Goal: Task Accomplishment & Management: Manage account settings

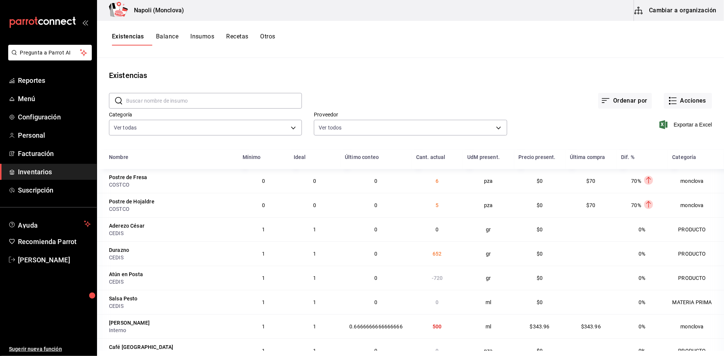
click at [320, 77] on div "Existencias" at bounding box center [410, 75] width 627 height 11
click at [47, 85] on span "Reportes" at bounding box center [54, 80] width 73 height 10
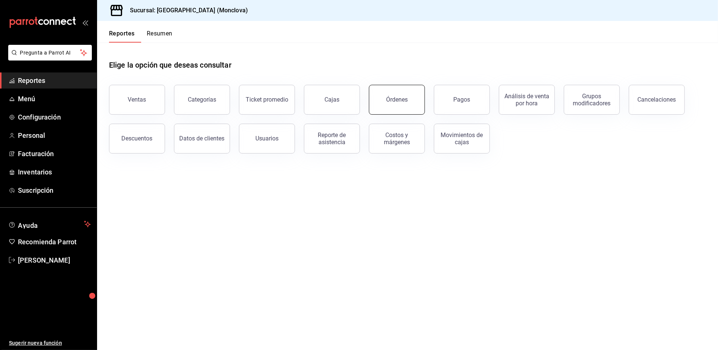
click at [400, 103] on div "Órdenes" at bounding box center [397, 99] width 22 height 7
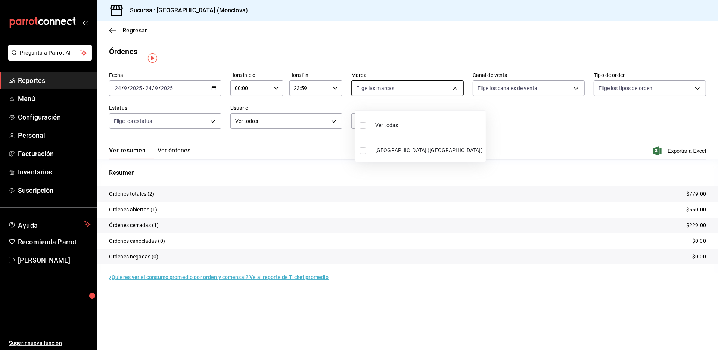
click at [451, 96] on body "Pregunta a Parrot AI Reportes Menú Configuración Personal Facturación Inventari…" at bounding box center [359, 175] width 718 height 350
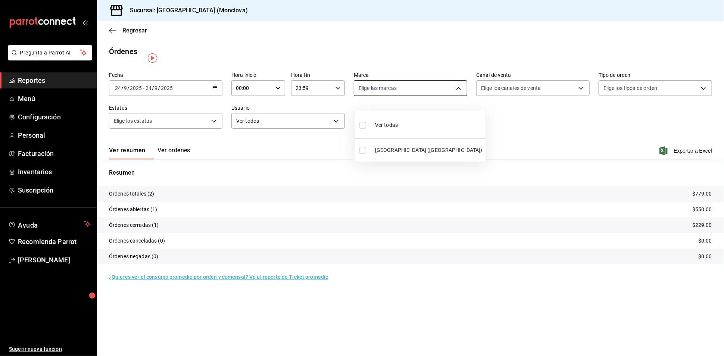
click at [451, 96] on div at bounding box center [362, 178] width 724 height 356
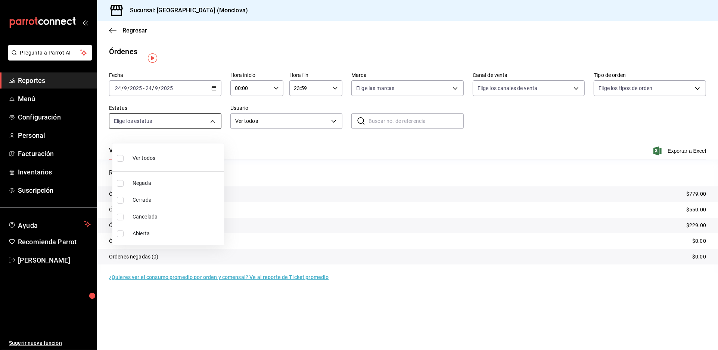
click at [214, 130] on body "Pregunta a Parrot AI Reportes Menú Configuración Personal Facturación Inventari…" at bounding box center [359, 175] width 718 height 350
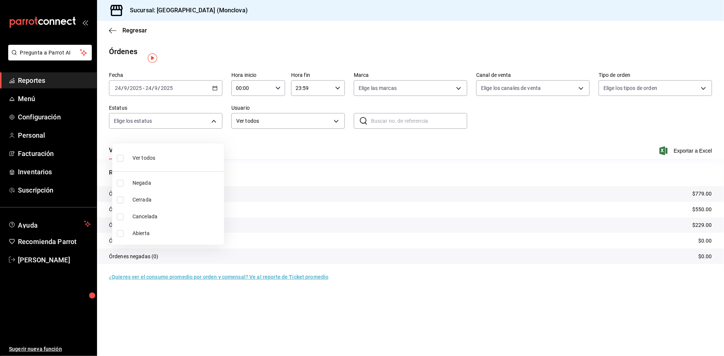
drag, startPoint x: 121, startPoint y: 233, endPoint x: 201, endPoint y: 118, distance: 140.4
click at [120, 233] on input "checkbox" at bounding box center [120, 233] width 7 height 7
checkbox input "true"
type input "OPEN"
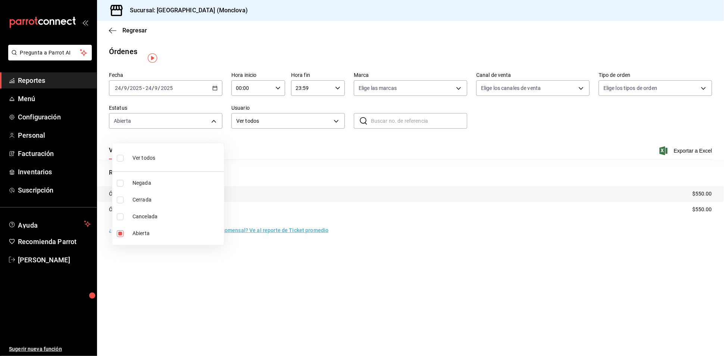
click at [216, 99] on div at bounding box center [362, 178] width 724 height 356
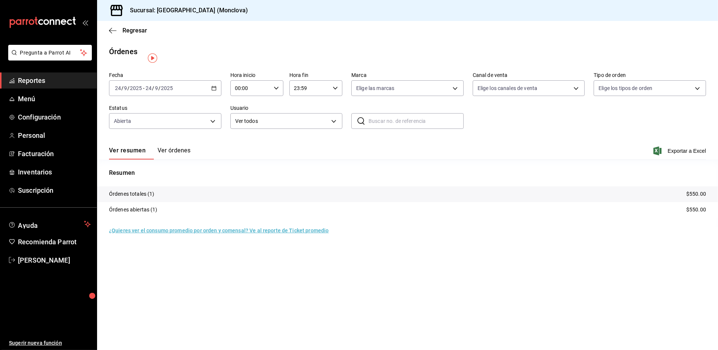
click at [214, 91] on icon "button" at bounding box center [213, 87] width 5 height 5
click at [163, 202] on tr "Órdenes totales (1) $550.00" at bounding box center [407, 194] width 620 height 16
click at [219, 96] on div "[DATE] [DATE] - [DATE] [DATE]" at bounding box center [165, 88] width 112 height 16
click at [167, 198] on span "Rango de fechas" at bounding box center [144, 195] width 58 height 8
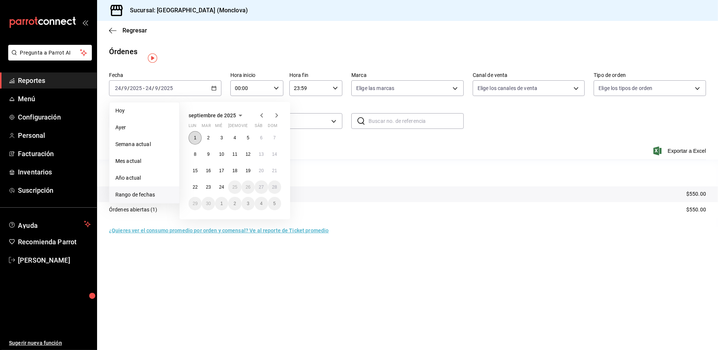
click at [196, 140] on abbr "1" at bounding box center [195, 137] width 3 height 5
click at [207, 194] on button "23" at bounding box center [207, 186] width 13 height 13
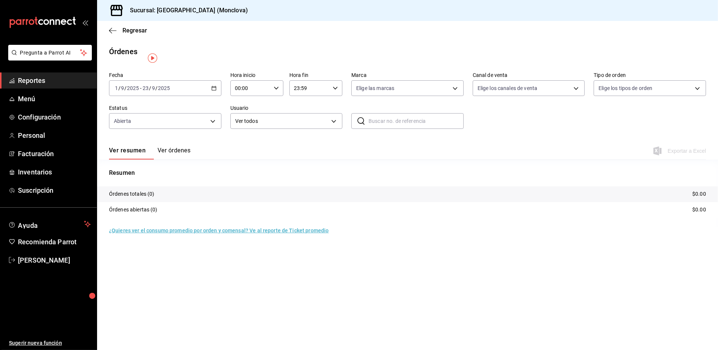
drag, startPoint x: 74, startPoint y: 96, endPoint x: 92, endPoint y: 105, distance: 20.7
click at [73, 85] on span "Reportes" at bounding box center [54, 80] width 73 height 10
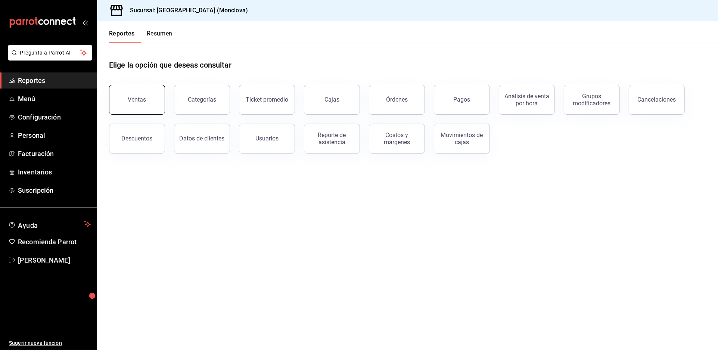
click at [146, 103] on div "Ventas" at bounding box center [137, 99] width 18 height 7
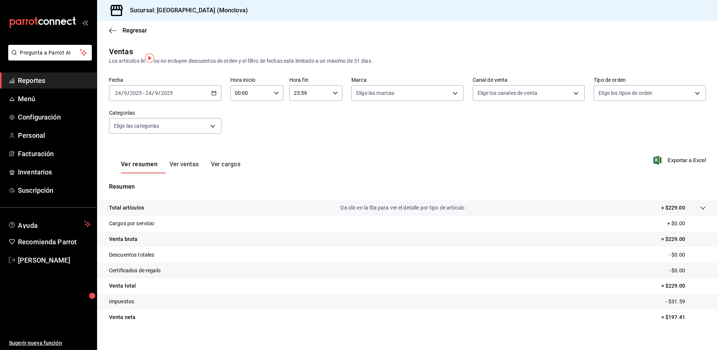
click at [216, 96] on icon "button" at bounding box center [213, 92] width 5 height 5
click at [163, 188] on li "Rango de fechas" at bounding box center [144, 182] width 70 height 17
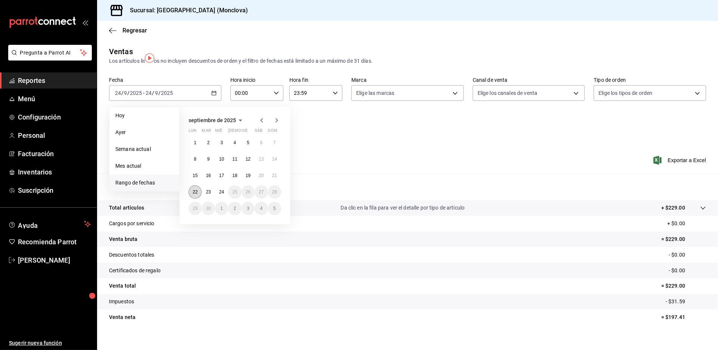
click at [197, 194] on abbr "22" at bounding box center [195, 191] width 5 height 5
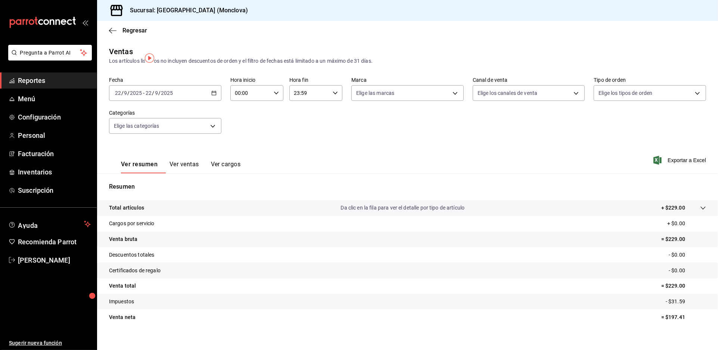
click at [211, 191] on p "Resumen" at bounding box center [407, 186] width 597 height 9
click at [212, 101] on div "[DATE] [DATE] - [DATE] [DATE]" at bounding box center [165, 93] width 112 height 16
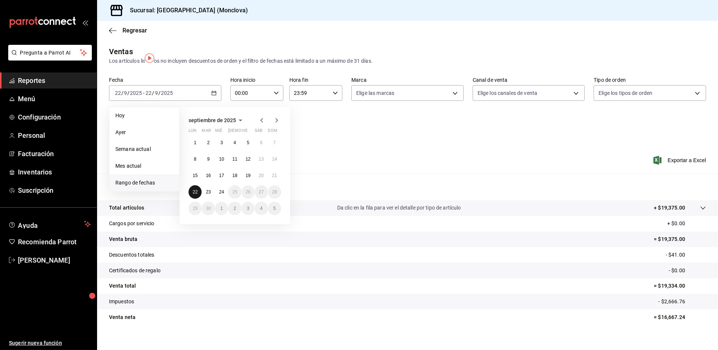
click at [197, 194] on abbr "22" at bounding box center [195, 191] width 5 height 5
click at [215, 198] on button "23" at bounding box center [207, 191] width 13 height 13
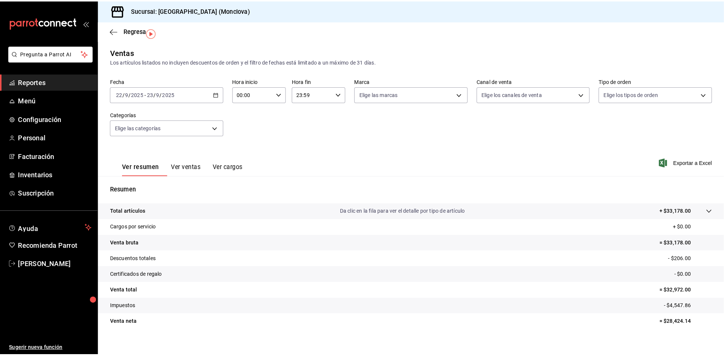
scroll to position [26, 0]
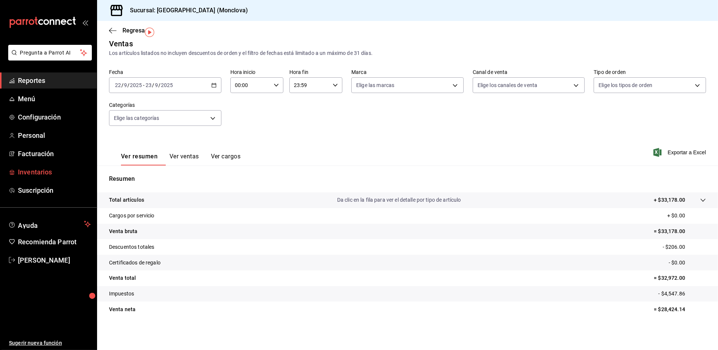
click at [64, 177] on span "Inventarios" at bounding box center [54, 172] width 73 height 10
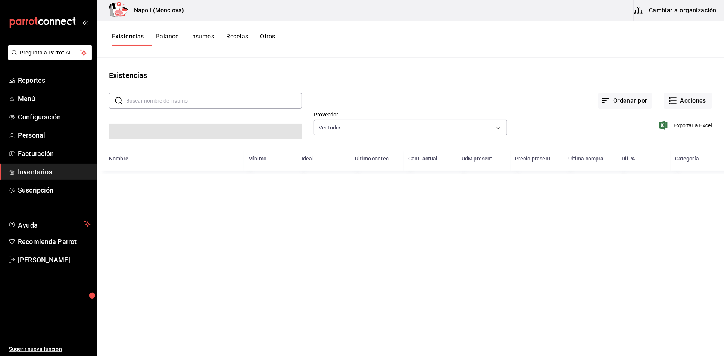
click at [181, 106] on input "text" at bounding box center [214, 100] width 176 height 15
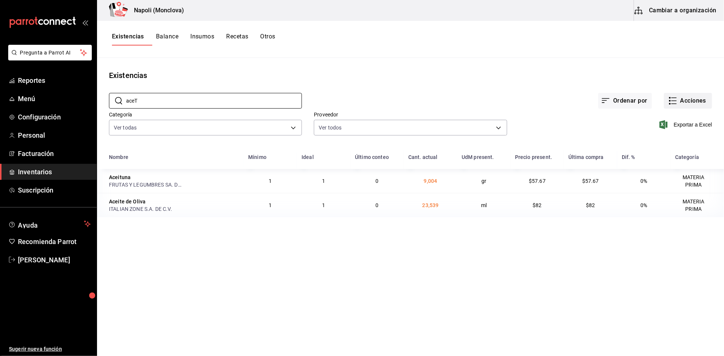
type input "aceT"
click at [684, 105] on button "Acciones" at bounding box center [688, 101] width 48 height 16
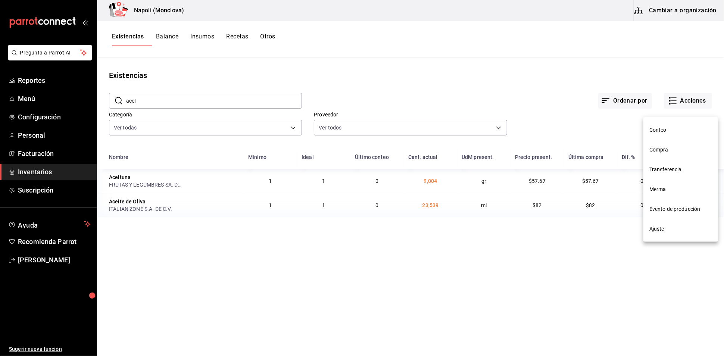
click at [662, 147] on span "Compra" at bounding box center [680, 150] width 63 height 8
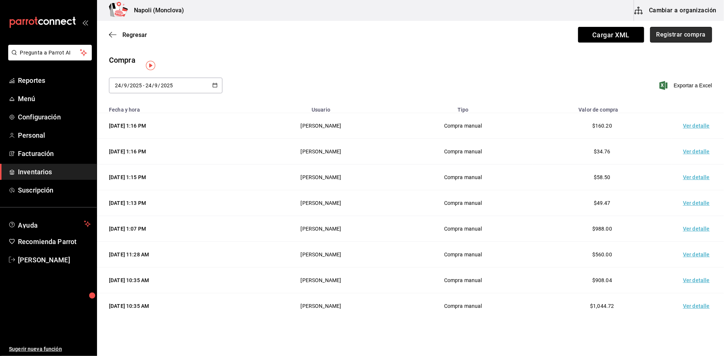
click at [662, 35] on button "Registrar compra" at bounding box center [681, 35] width 62 height 16
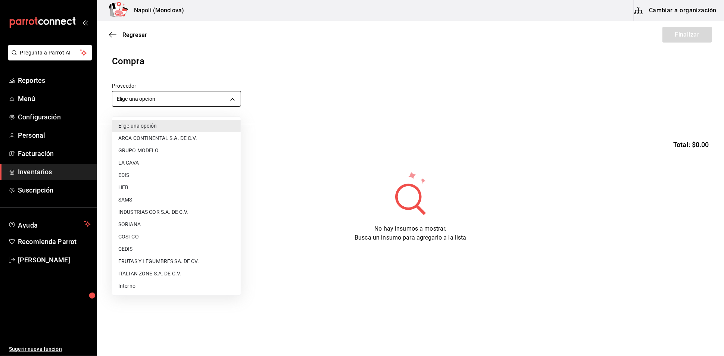
click at [231, 98] on body "Pregunta a Parrot AI Reportes Menú Configuración Personal Facturación Inventari…" at bounding box center [362, 157] width 724 height 314
click at [169, 272] on li "ITALIAN ZONE S.A. DE C.V." at bounding box center [176, 274] width 128 height 12
type input "f1ade452-a974-43ea-9b98-6755d1243cd9"
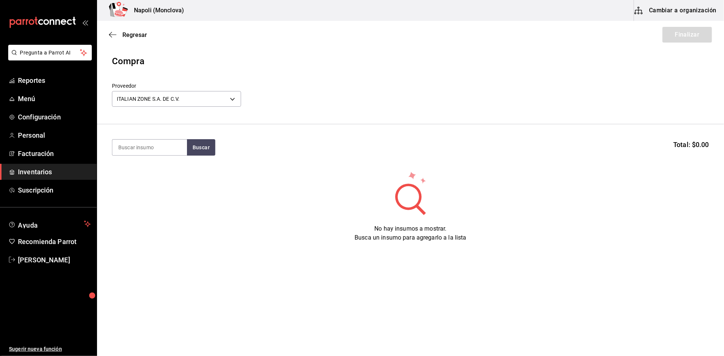
click at [159, 143] on input at bounding box center [149, 148] width 75 height 16
type input "ACEITE"
click at [204, 156] on button "Buscar" at bounding box center [201, 147] width 28 height 16
click at [167, 182] on div "ML - ITALIAN ZONE S.A. DE C.V." at bounding box center [149, 185] width 63 height 16
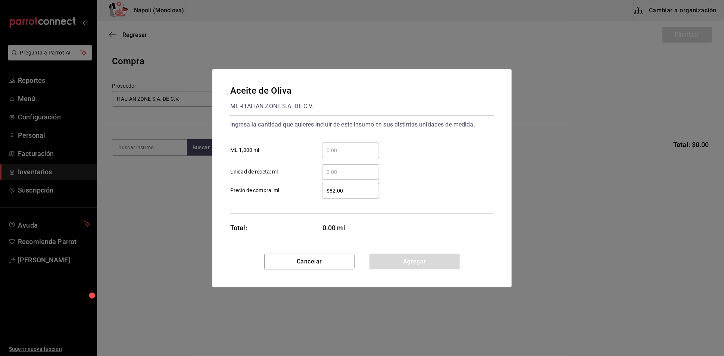
click at [341, 146] on input "​ ML 1,000 ml" at bounding box center [350, 150] width 57 height 9
type input "45"
click at [390, 268] on button "Agregar" at bounding box center [414, 262] width 90 height 16
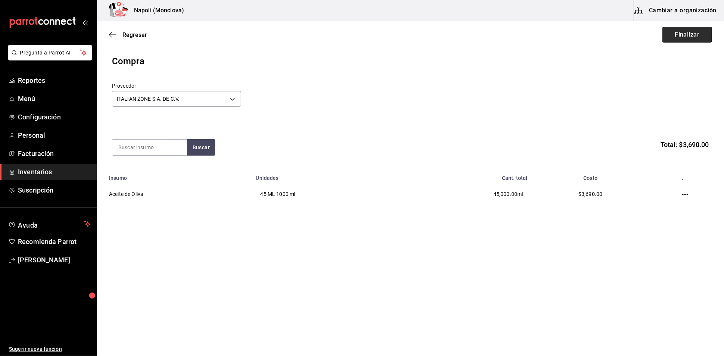
click at [662, 32] on button "Finalizar" at bounding box center [687, 35] width 50 height 16
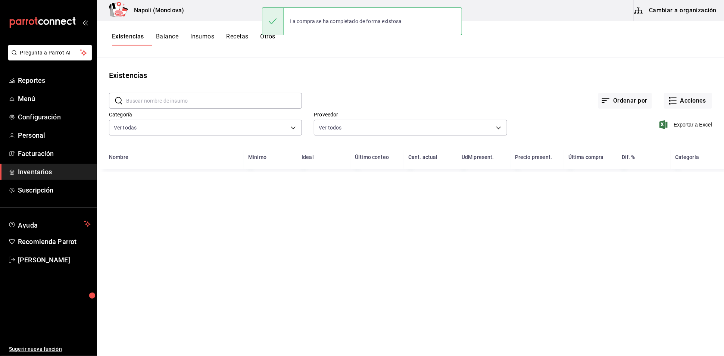
click at [198, 106] on input "text" at bounding box center [214, 100] width 176 height 15
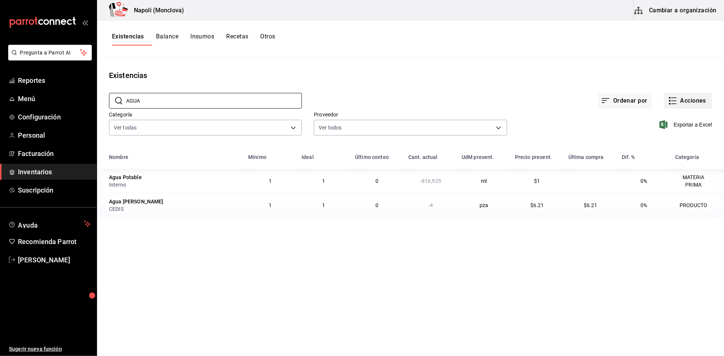
type input "AGUA"
click at [679, 106] on button "Acciones" at bounding box center [688, 101] width 48 height 16
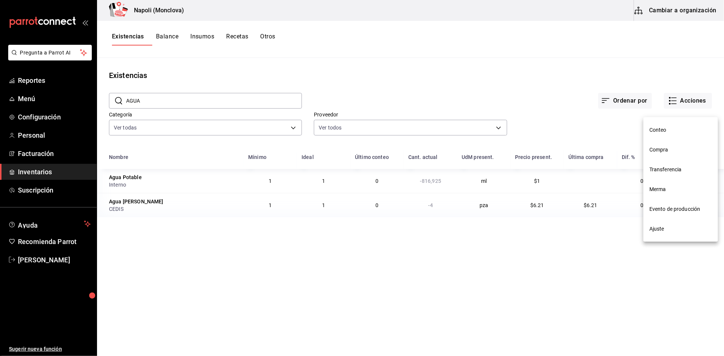
click at [681, 150] on span "Compra" at bounding box center [680, 150] width 63 height 8
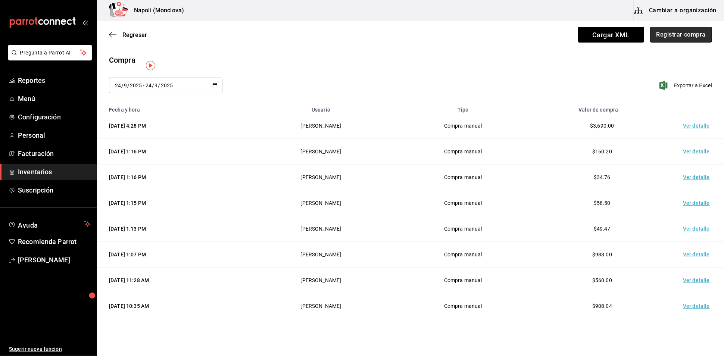
click at [674, 37] on button "Registrar compra" at bounding box center [681, 35] width 62 height 16
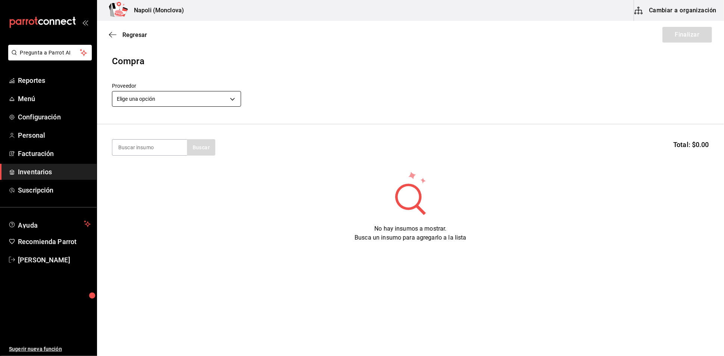
click at [231, 100] on body "Pregunta a Parrot AI Reportes Menú Configuración Personal Facturación Inventari…" at bounding box center [362, 157] width 724 height 314
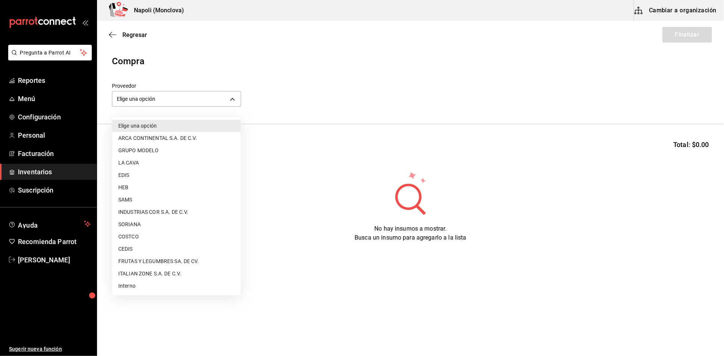
click at [165, 249] on li "CEDIS" at bounding box center [176, 249] width 128 height 12
type input "8bbbf040-4be4-464d-a164-6baf154bd563"
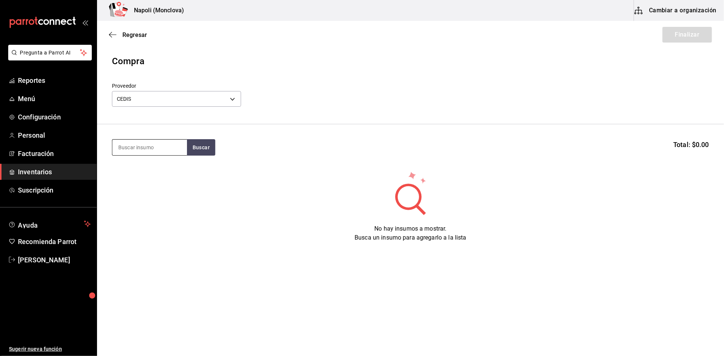
click at [157, 153] on input at bounding box center [149, 148] width 75 height 16
type input "AGUA"
click at [195, 149] on button "Buscar" at bounding box center [201, 147] width 28 height 16
click at [154, 177] on div "Agua [PERSON_NAME] PZA - CEDIS" at bounding box center [149, 176] width 75 height 29
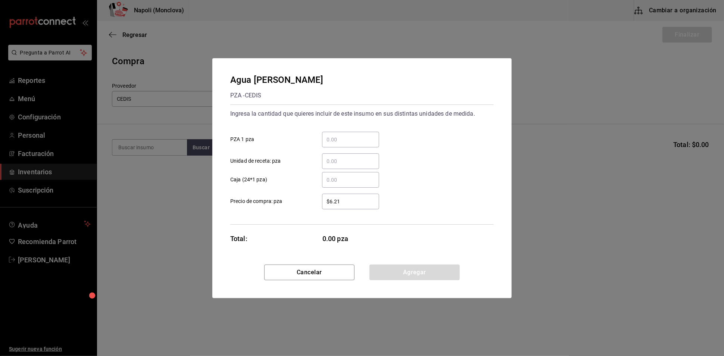
click at [341, 136] on input "​ PZA 1 pza" at bounding box center [350, 139] width 57 height 9
type input "72"
click at [444, 280] on button "Agregar" at bounding box center [414, 273] width 90 height 16
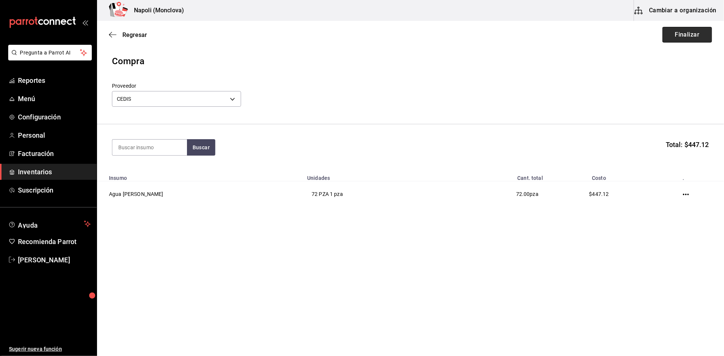
click at [662, 34] on button "Finalizar" at bounding box center [687, 35] width 50 height 16
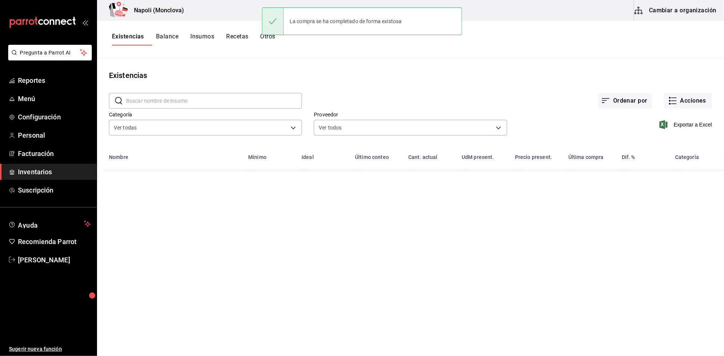
click at [182, 102] on input "text" at bounding box center [214, 100] width 176 height 15
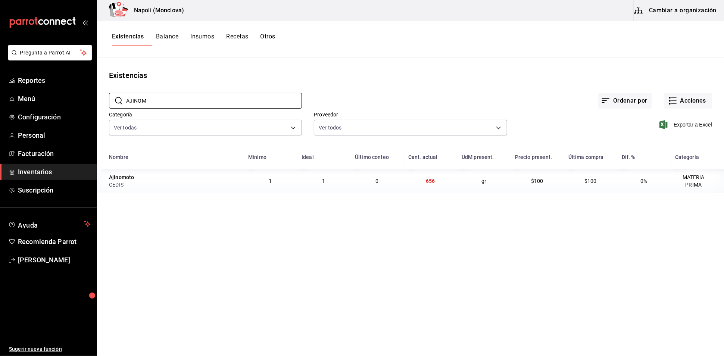
type input "AJINOM"
click at [687, 93] on div "Ordenar por Acciones" at bounding box center [507, 95] width 410 height 28
click at [688, 103] on button "Acciones" at bounding box center [688, 101] width 48 height 16
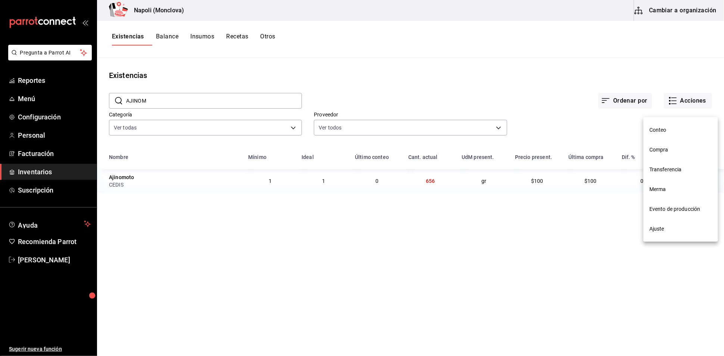
click at [678, 151] on span "Compra" at bounding box center [680, 150] width 63 height 8
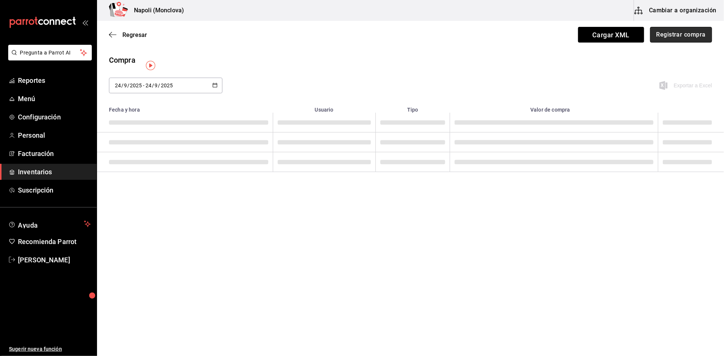
click at [679, 38] on button "Registrar compra" at bounding box center [681, 35] width 62 height 16
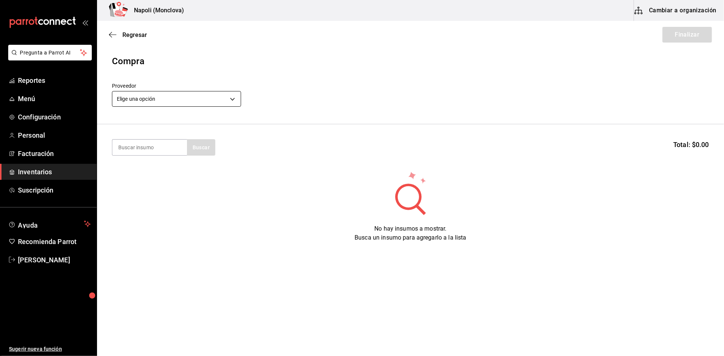
click at [228, 106] on body "Pregunta a Parrot AI Reportes Menú Configuración Personal Facturación Inventari…" at bounding box center [362, 157] width 724 height 314
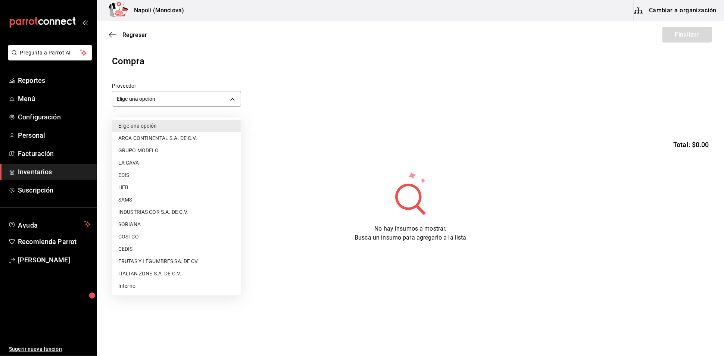
click at [165, 250] on li "CEDIS" at bounding box center [176, 249] width 128 height 12
type input "8bbbf040-4be4-464d-a164-6baf154bd563"
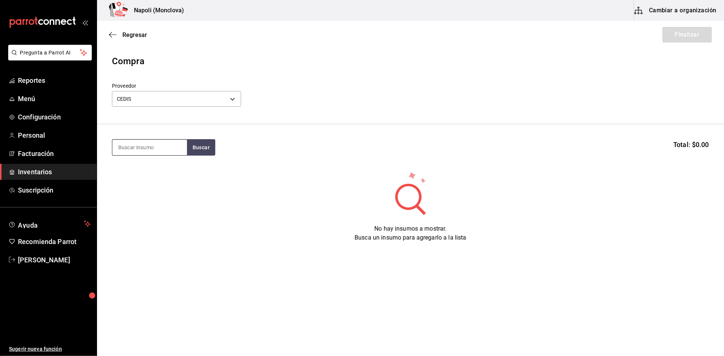
click at [167, 155] on input at bounding box center [149, 148] width 75 height 16
type input "AJINOM"
click at [197, 156] on button "Buscar" at bounding box center [201, 147] width 28 height 16
click at [146, 176] on div "Ajinomoto gr - CEDIS" at bounding box center [149, 176] width 75 height 29
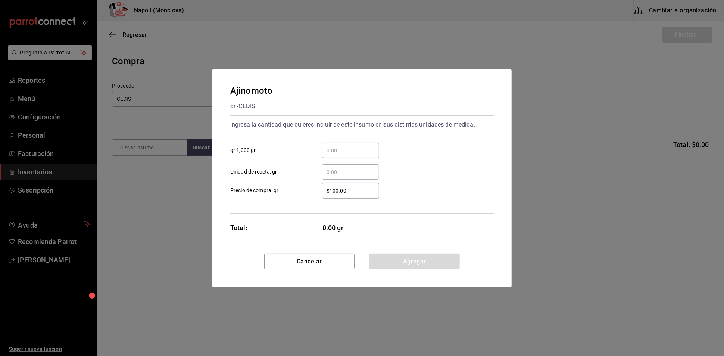
click at [353, 147] on input "​ gr 1,000 gr" at bounding box center [350, 150] width 57 height 9
type input "2"
click at [421, 269] on button "Agregar" at bounding box center [414, 262] width 90 height 16
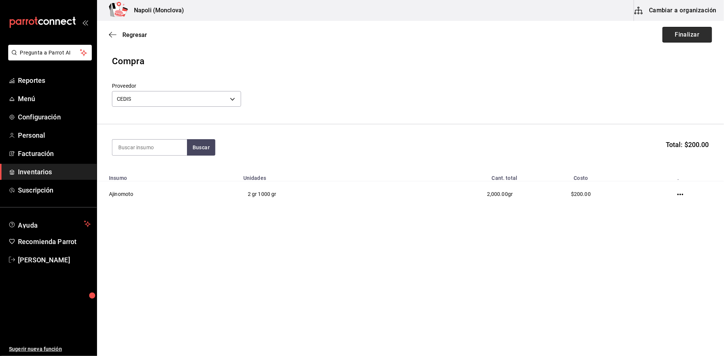
click at [671, 31] on button "Finalizar" at bounding box center [687, 35] width 50 height 16
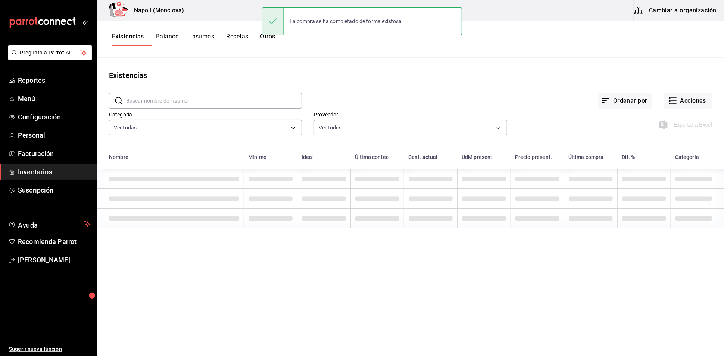
click at [207, 106] on input "text" at bounding box center [214, 100] width 176 height 15
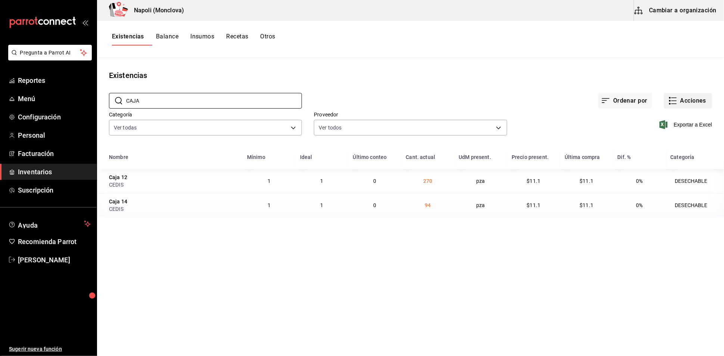
type input "CAJA"
click at [673, 108] on button "Acciones" at bounding box center [688, 101] width 48 height 16
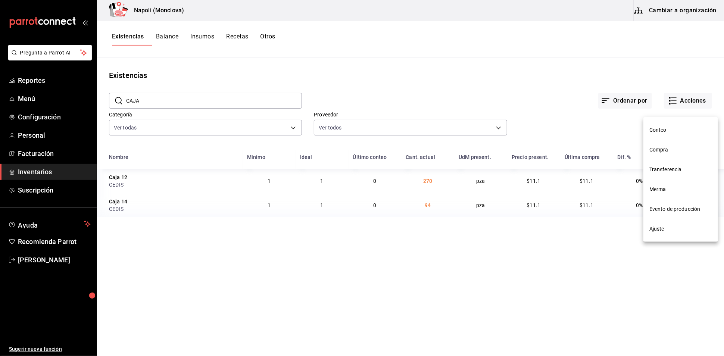
click at [662, 155] on li "Compra" at bounding box center [680, 150] width 75 height 20
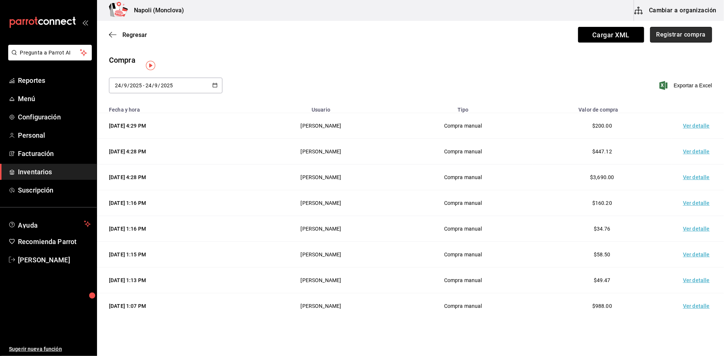
click at [670, 28] on button "Registrar compra" at bounding box center [681, 35] width 62 height 16
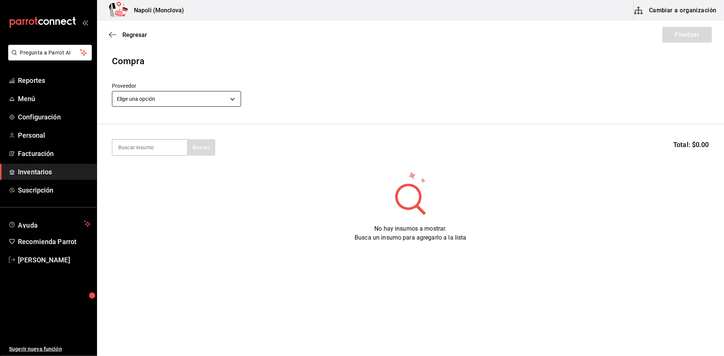
click at [234, 104] on body "Pregunta a Parrot AI Reportes Menú Configuración Personal Facturación Inventari…" at bounding box center [362, 157] width 724 height 314
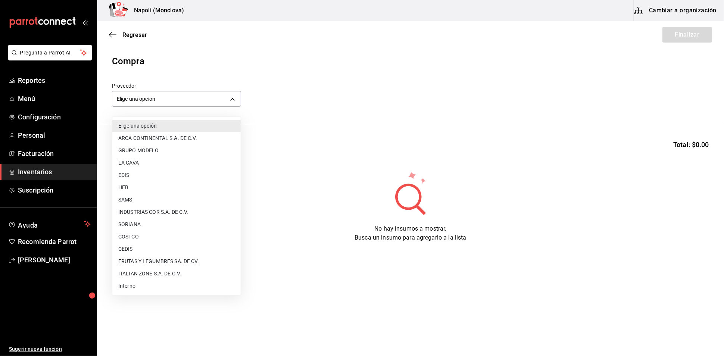
click at [151, 248] on li "CEDIS" at bounding box center [176, 249] width 128 height 12
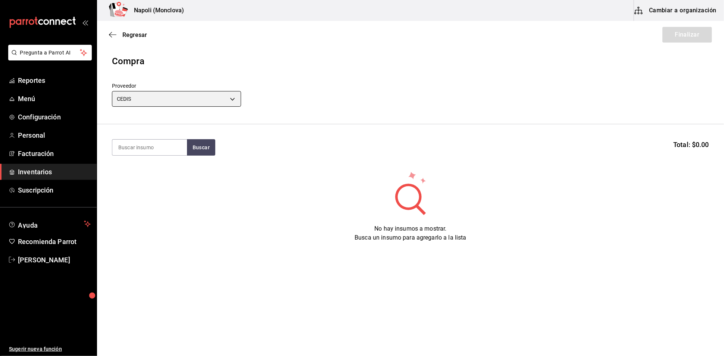
type input "8bbbf040-4be4-464d-a164-6baf154bd563"
click at [143, 148] on input at bounding box center [149, 148] width 75 height 16
type input "CAJA"
click at [207, 154] on button "Buscar" at bounding box center [201, 147] width 28 height 16
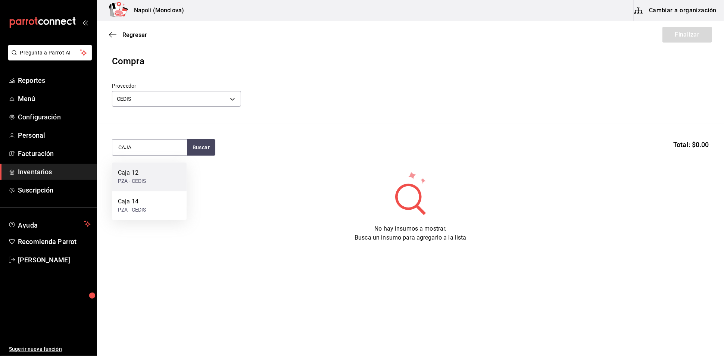
click at [157, 184] on div "Caja 12 PZA - CEDIS" at bounding box center [149, 176] width 75 height 29
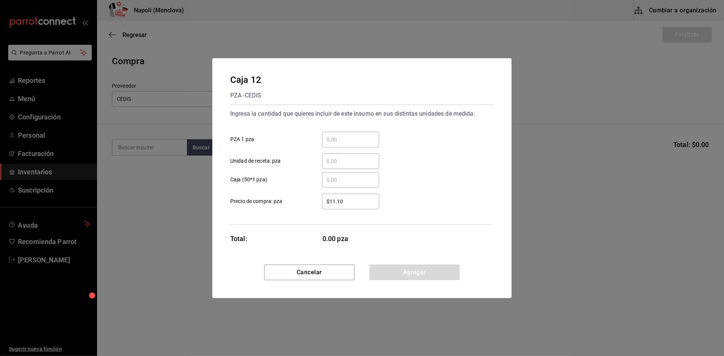
click at [338, 135] on input "​ PZA 1 pza" at bounding box center [350, 139] width 57 height 9
type input "50"
click at [419, 279] on button "Agregar" at bounding box center [414, 273] width 90 height 16
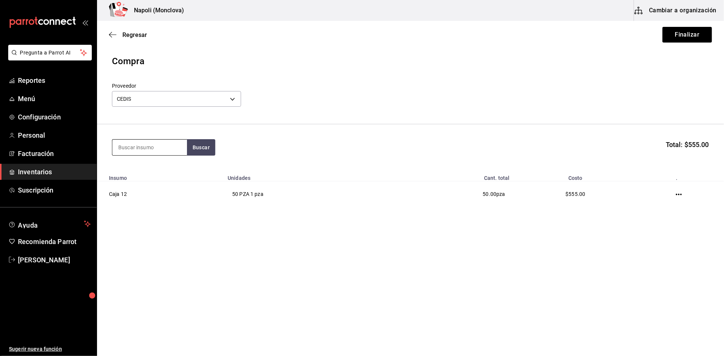
click at [176, 155] on input at bounding box center [149, 148] width 75 height 16
type input "CAJA"
click at [151, 172] on div "Caja 14 PZA - CEDIS" at bounding box center [149, 176] width 75 height 29
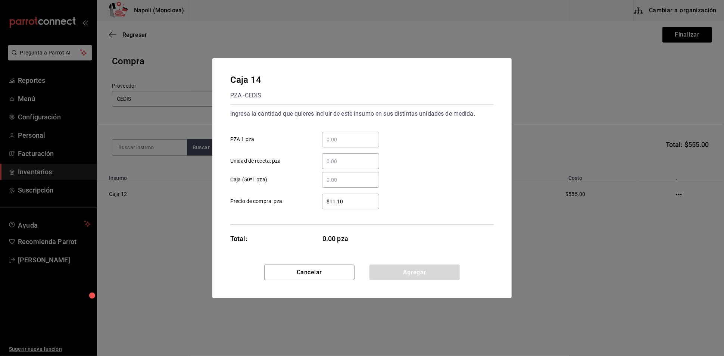
click at [341, 135] on input "​ PZA 1 pza" at bounding box center [350, 139] width 57 height 9
type input "200"
click at [409, 278] on button "Agregar" at bounding box center [414, 273] width 90 height 16
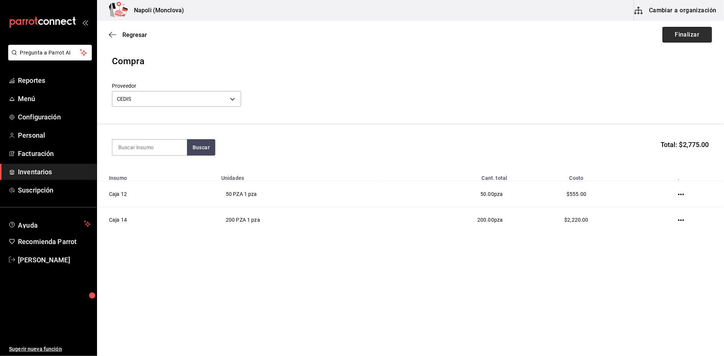
click at [671, 34] on button "Finalizar" at bounding box center [687, 35] width 50 height 16
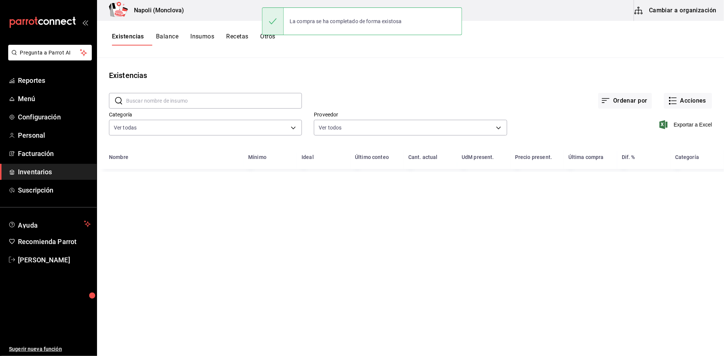
click at [179, 103] on input "text" at bounding box center [214, 100] width 176 height 15
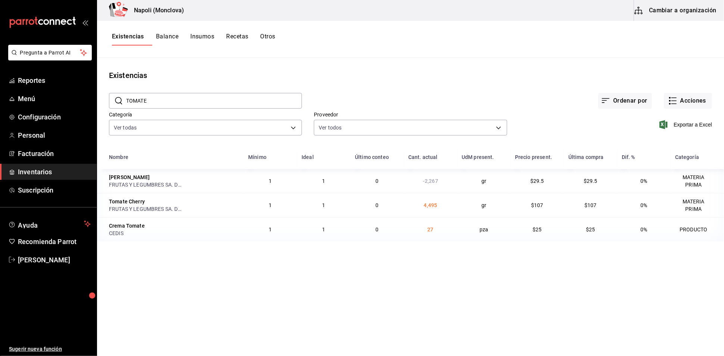
click at [194, 103] on input "TOMATE" at bounding box center [214, 100] width 176 height 15
type input "T"
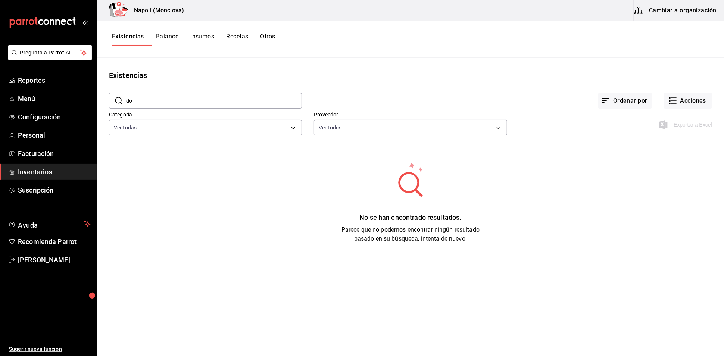
type input "d"
type input "D"
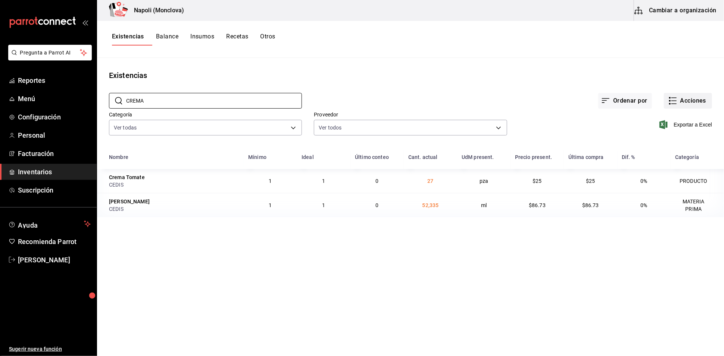
type input "CREMA"
click at [668, 105] on icon "button" at bounding box center [672, 100] width 9 height 9
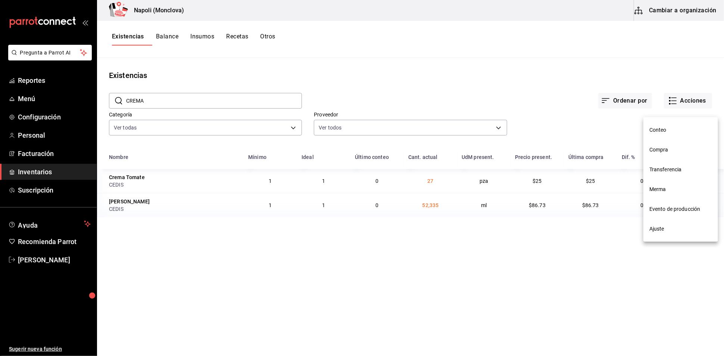
click at [672, 151] on span "Compra" at bounding box center [680, 150] width 63 height 8
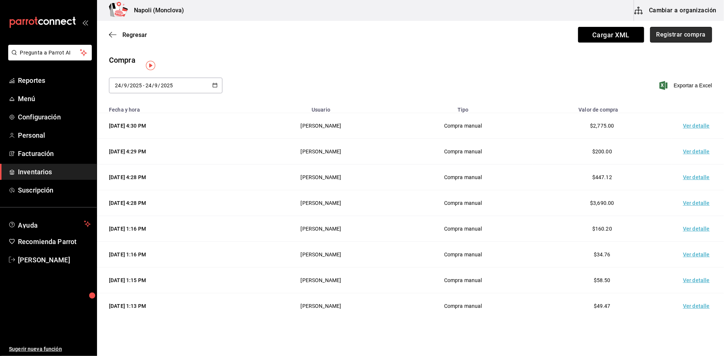
click at [664, 28] on button "Registrar compra" at bounding box center [681, 35] width 62 height 16
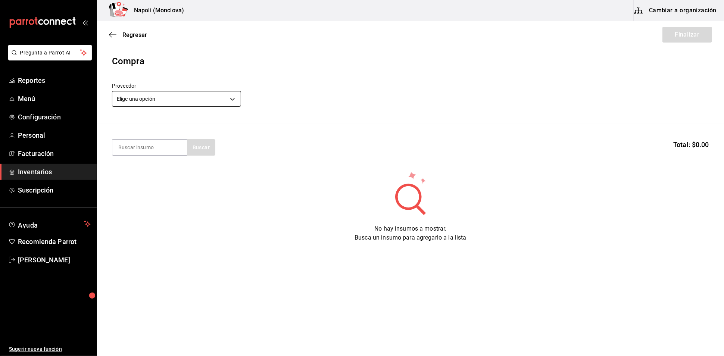
click at [228, 104] on body "Pregunta a Parrot AI Reportes Menú Configuración Personal Facturación Inventari…" at bounding box center [362, 157] width 724 height 314
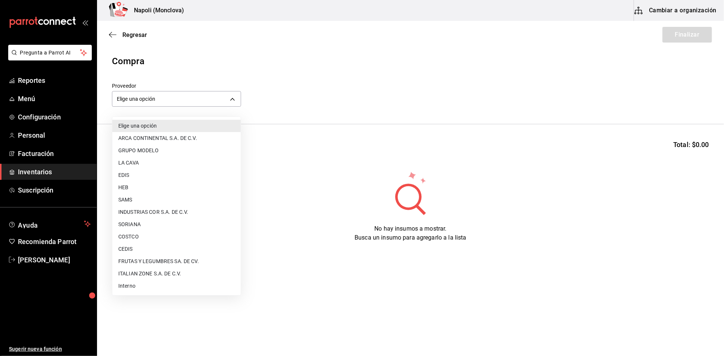
click at [151, 248] on li "CEDIS" at bounding box center [176, 249] width 128 height 12
type input "8bbbf040-4be4-464d-a164-6baf154bd563"
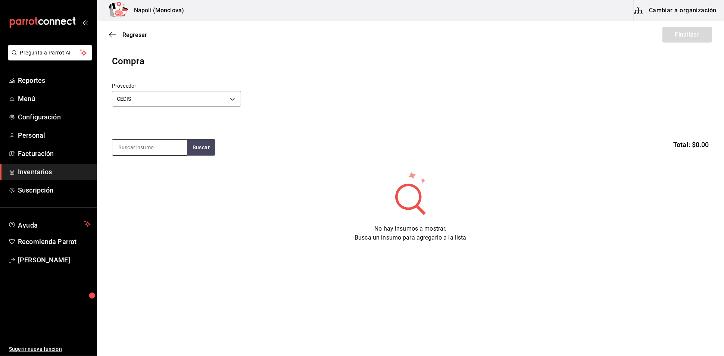
click at [157, 148] on input at bounding box center [149, 148] width 75 height 16
type input "CREMA"
click at [213, 156] on button "Buscar" at bounding box center [201, 147] width 28 height 16
click at [637, 223] on div "No hay insumos a mostrar. Busca un insumo para agregarlo a la lista" at bounding box center [410, 207] width 627 height 72
click at [206, 155] on button "Buscar" at bounding box center [201, 147] width 28 height 16
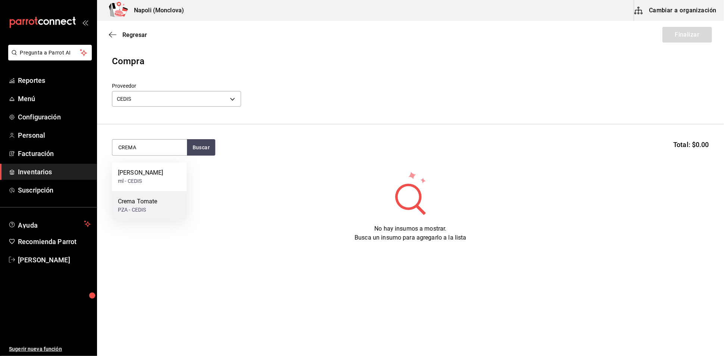
click at [143, 207] on div "PZA - CEDIS" at bounding box center [138, 210] width 40 height 8
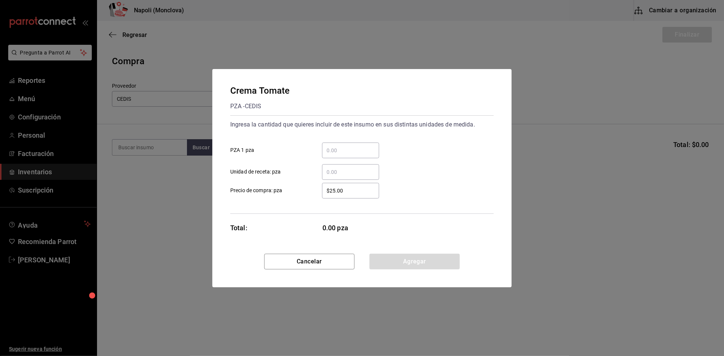
click at [354, 146] on input "​ PZA 1 pza" at bounding box center [350, 150] width 57 height 9
type input "25"
click at [421, 269] on button "Agregar" at bounding box center [414, 262] width 90 height 16
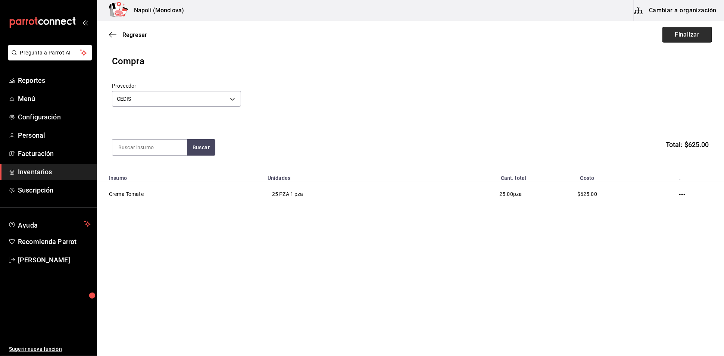
click at [673, 41] on button "Finalizar" at bounding box center [687, 35] width 50 height 16
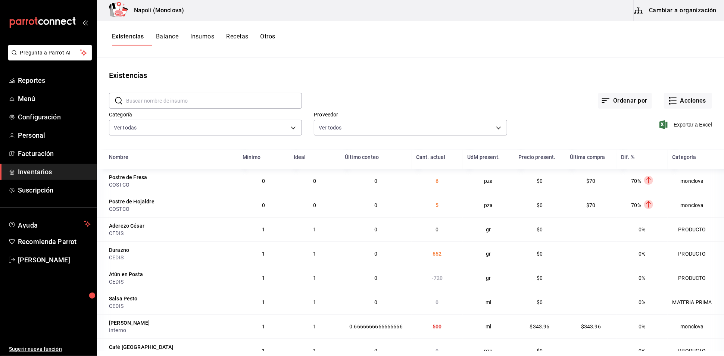
click at [145, 107] on input "text" at bounding box center [214, 100] width 176 height 15
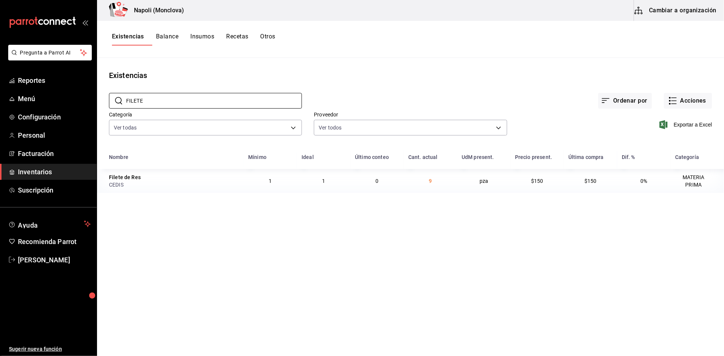
type input "FILETE"
click at [683, 94] on div "Ordenar por Acciones" at bounding box center [507, 95] width 410 height 28
click at [690, 109] on button "Acciones" at bounding box center [688, 101] width 48 height 16
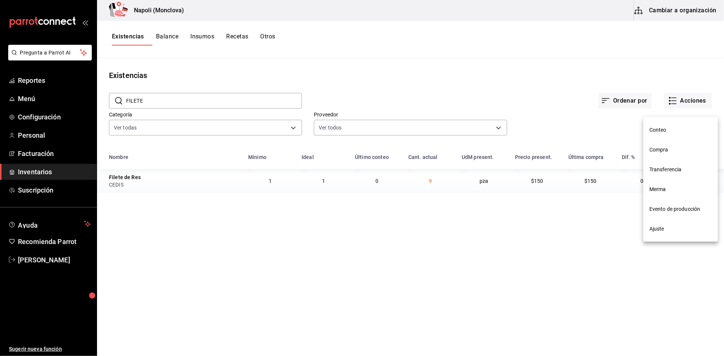
click at [684, 149] on span "Compra" at bounding box center [680, 150] width 63 height 8
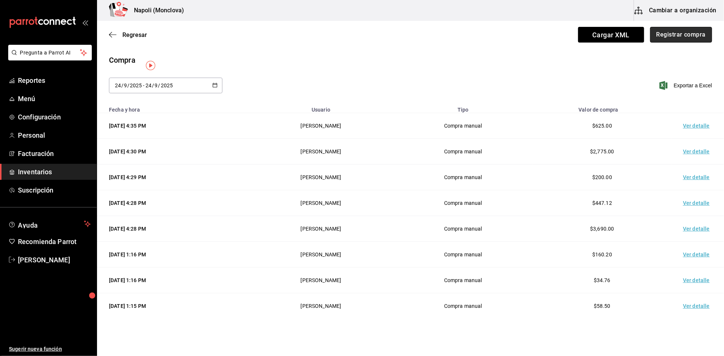
click at [668, 33] on button "Registrar compra" at bounding box center [681, 35] width 62 height 16
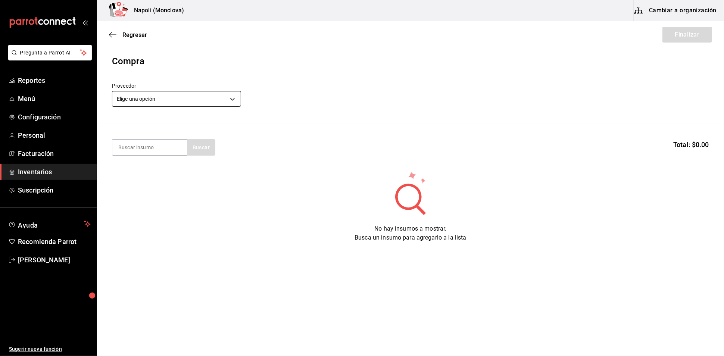
click at [237, 106] on body "Pregunta a Parrot AI Reportes Menú Configuración Personal Facturación Inventari…" at bounding box center [362, 157] width 724 height 314
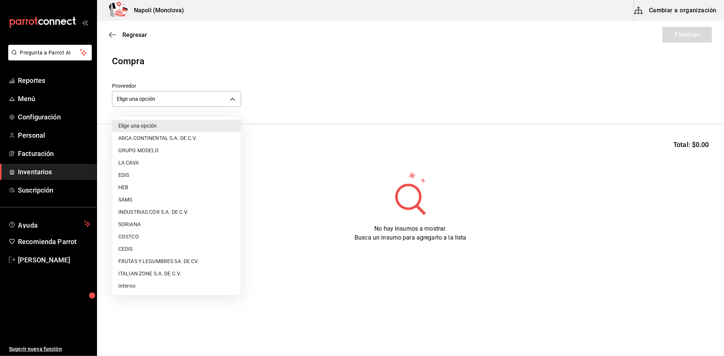
click at [165, 247] on li "CEDIS" at bounding box center [176, 249] width 128 height 12
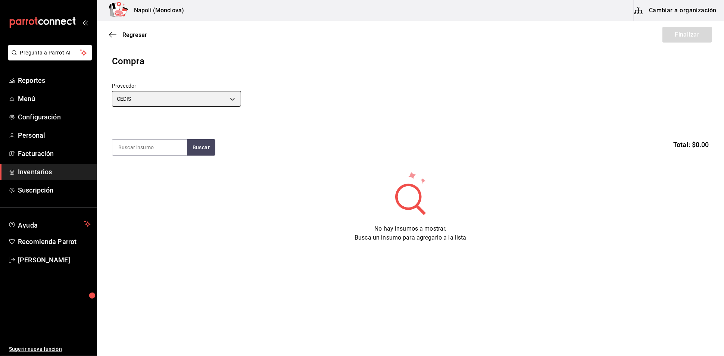
type input "8bbbf040-4be4-464d-a164-6baf154bd563"
click at [161, 150] on input at bounding box center [149, 148] width 75 height 16
type input "FILETE"
click at [199, 150] on button "Buscar" at bounding box center [201, 147] width 28 height 16
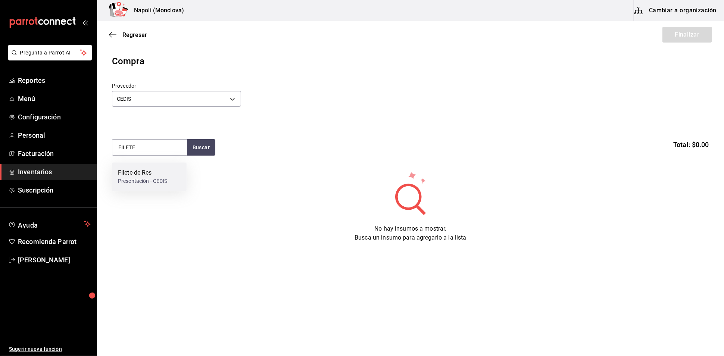
click at [151, 180] on div "Presentación - CEDIS" at bounding box center [143, 181] width 50 height 8
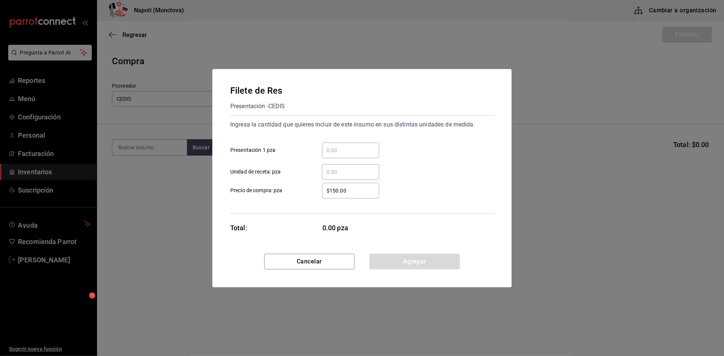
click at [342, 147] on input "​ Presentación 1 pza" at bounding box center [350, 150] width 57 height 9
type input "8"
click at [418, 264] on button "Agregar" at bounding box center [414, 262] width 90 height 16
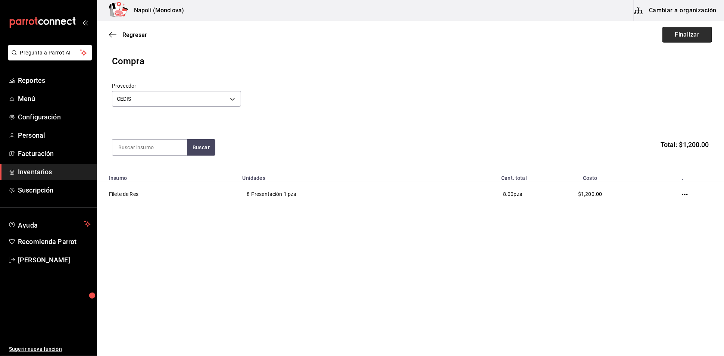
click at [667, 37] on button "Finalizar" at bounding box center [687, 35] width 50 height 16
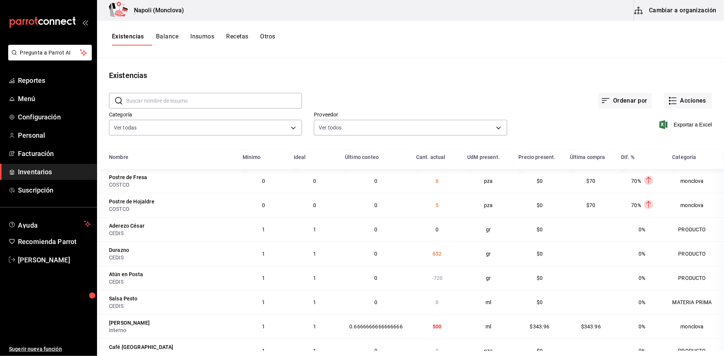
click at [206, 94] on div "​ ​" at bounding box center [199, 95] width 205 height 28
click at [208, 104] on input "text" at bounding box center [214, 100] width 176 height 15
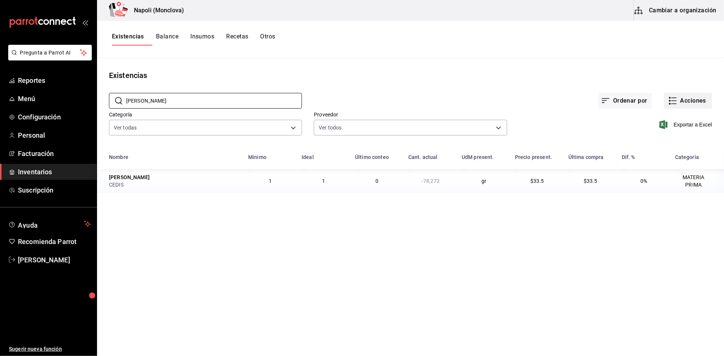
type input "[PERSON_NAME]"
click at [670, 109] on button "Acciones" at bounding box center [688, 101] width 48 height 16
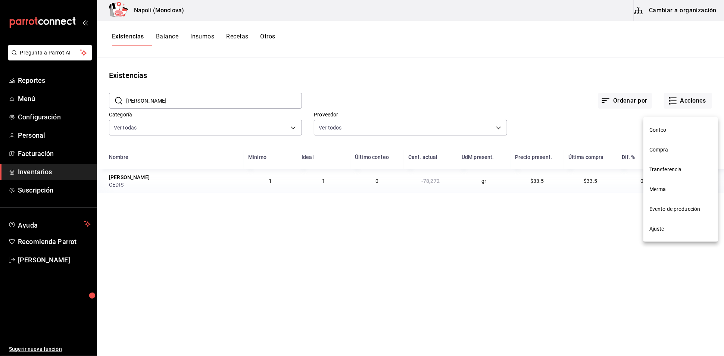
click at [672, 228] on span "Ajuste" at bounding box center [680, 229] width 63 height 8
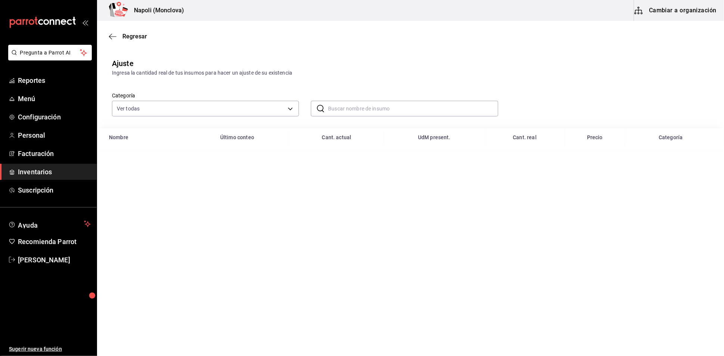
click at [418, 116] on input "text" at bounding box center [413, 108] width 170 height 15
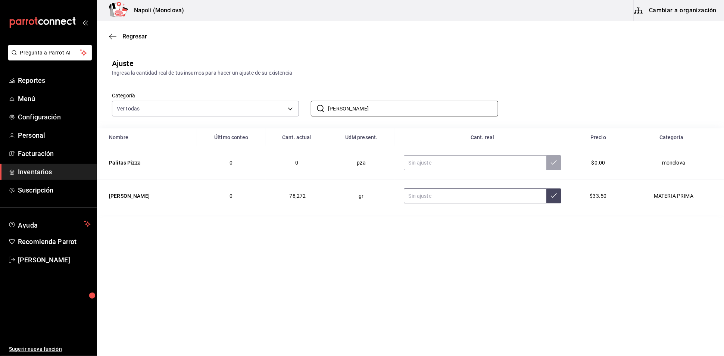
type input "[PERSON_NAME]"
click at [436, 203] on input "text" at bounding box center [475, 195] width 143 height 15
type input "168000.00"
click at [115, 35] on icon "button" at bounding box center [112, 36] width 7 height 7
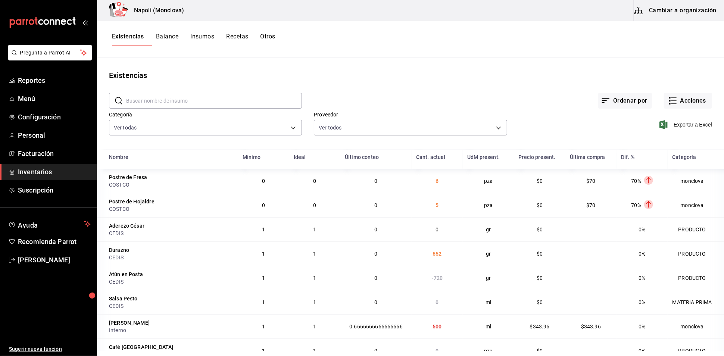
click at [174, 98] on input "text" at bounding box center [214, 100] width 176 height 15
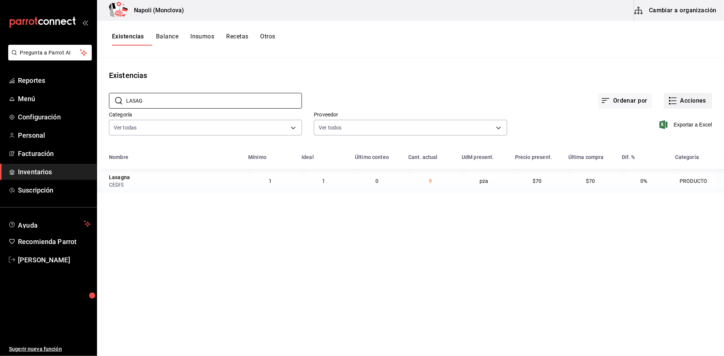
type input "LASAG"
click at [685, 109] on button "Acciones" at bounding box center [688, 101] width 48 height 16
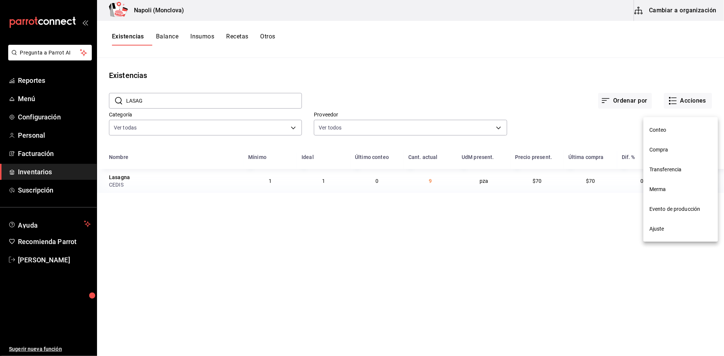
click at [685, 155] on li "Compra" at bounding box center [680, 150] width 75 height 20
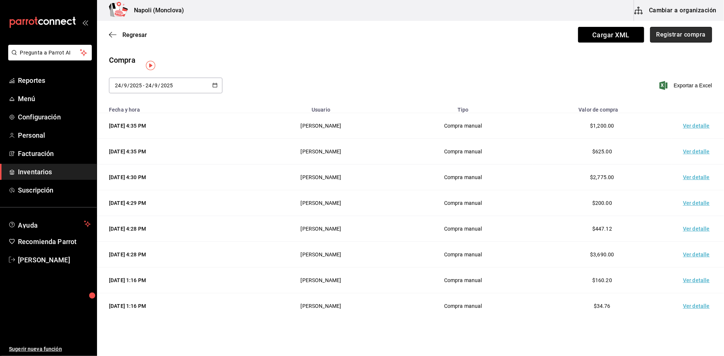
click at [664, 38] on button "Registrar compra" at bounding box center [681, 35] width 62 height 16
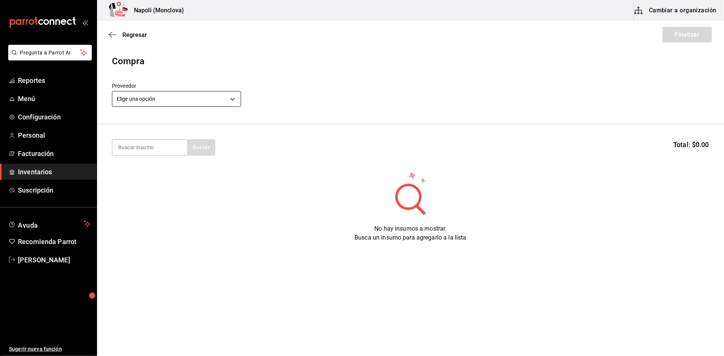
click at [229, 103] on body "Pregunta a Parrot AI Reportes Menú Configuración Personal Facturación Inventari…" at bounding box center [362, 157] width 724 height 314
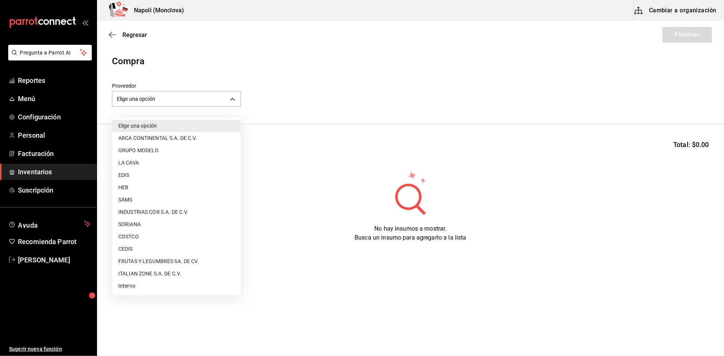
click at [145, 245] on li "CEDIS" at bounding box center [176, 249] width 128 height 12
type input "8bbbf040-4be4-464d-a164-6baf154bd563"
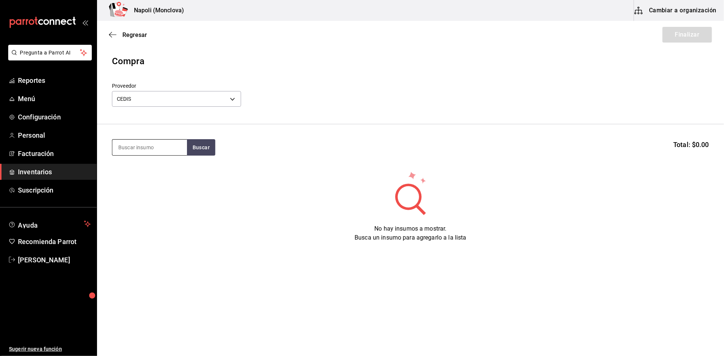
click at [151, 150] on input at bounding box center [149, 148] width 75 height 16
type input "LASAG"
click at [209, 153] on button "Buscar" at bounding box center [201, 147] width 28 height 16
click at [179, 174] on div "Lasagna PZA - CEDIS" at bounding box center [149, 176] width 75 height 29
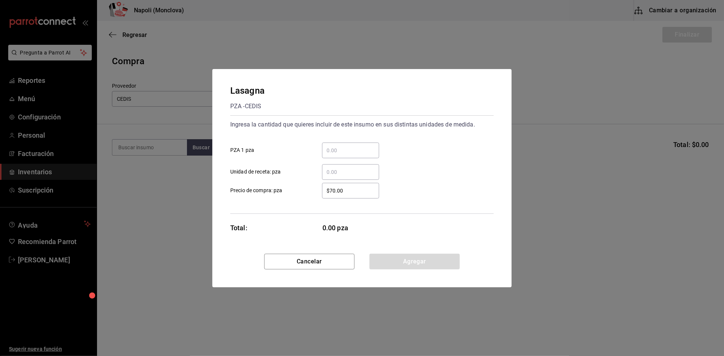
click at [329, 146] on input "​ PZA 1 pza" at bounding box center [350, 150] width 57 height 9
type input "60"
click at [413, 269] on button "Agregar" at bounding box center [414, 262] width 90 height 16
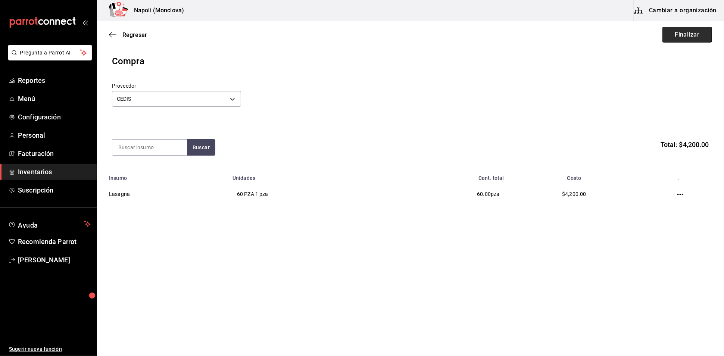
click at [678, 34] on button "Finalizar" at bounding box center [687, 35] width 50 height 16
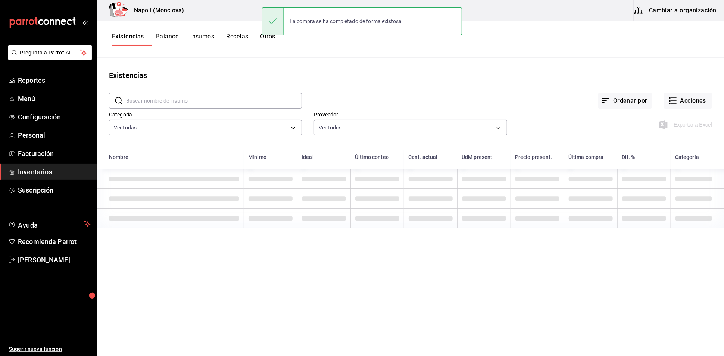
click at [240, 107] on input "text" at bounding box center [214, 100] width 176 height 15
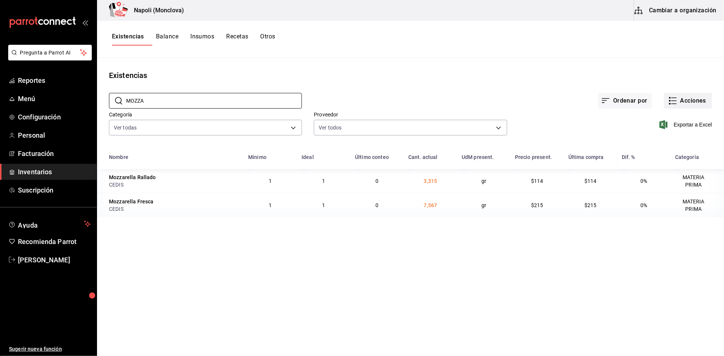
type input "MOZZA"
click at [692, 109] on button "Acciones" at bounding box center [688, 101] width 48 height 16
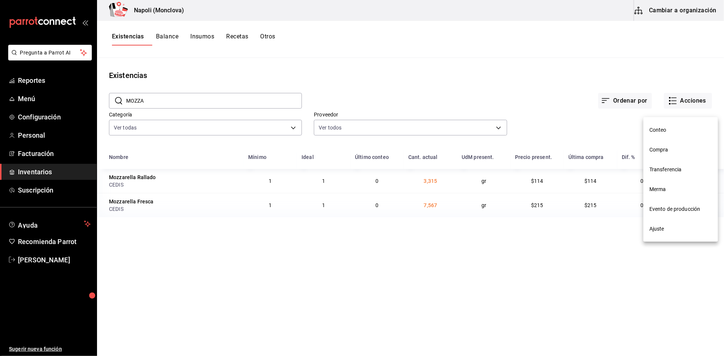
click at [684, 148] on span "Compra" at bounding box center [680, 150] width 63 height 8
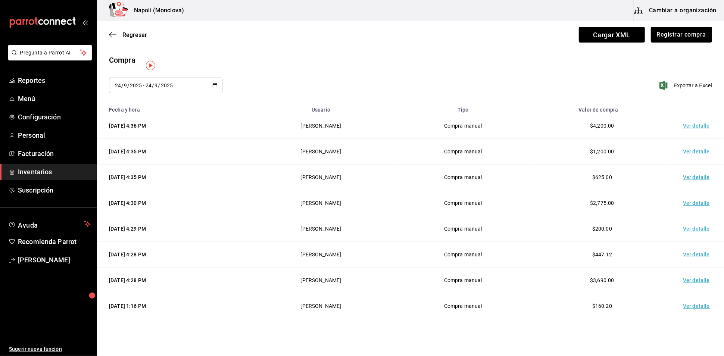
click at [671, 56] on main "Regresar Cargar XML Registrar compra Compra 2025-09-24 24 / 9 / 2025 - 2025-09-…" at bounding box center [410, 266] width 627 height 490
click at [673, 43] on button "Registrar compra" at bounding box center [681, 35] width 62 height 16
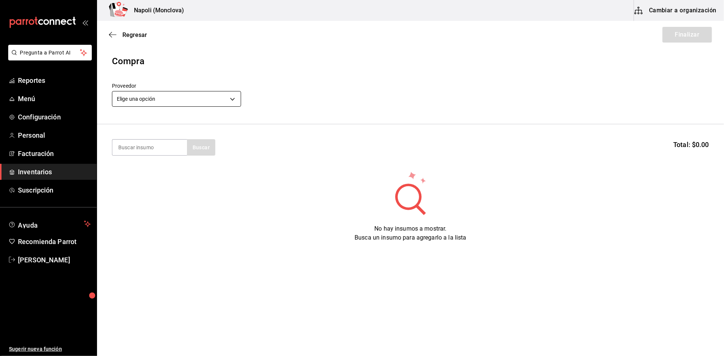
click at [238, 104] on body "Pregunta a Parrot AI Reportes Menú Configuración Personal Facturación Inventari…" at bounding box center [362, 157] width 724 height 314
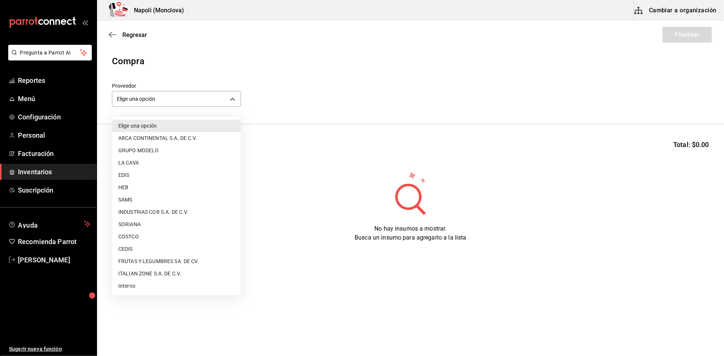
click at [165, 251] on li "CEDIS" at bounding box center [176, 249] width 128 height 12
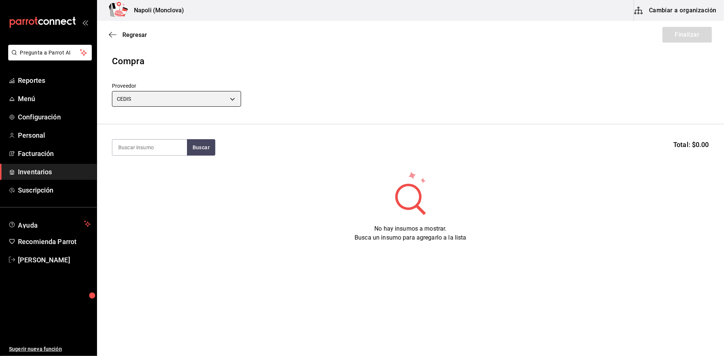
type input "8bbbf040-4be4-464d-a164-6baf154bd563"
click at [155, 153] on input at bounding box center [149, 148] width 75 height 16
type input "MOZZ"
click at [204, 151] on button "Buscar" at bounding box center [201, 147] width 28 height 16
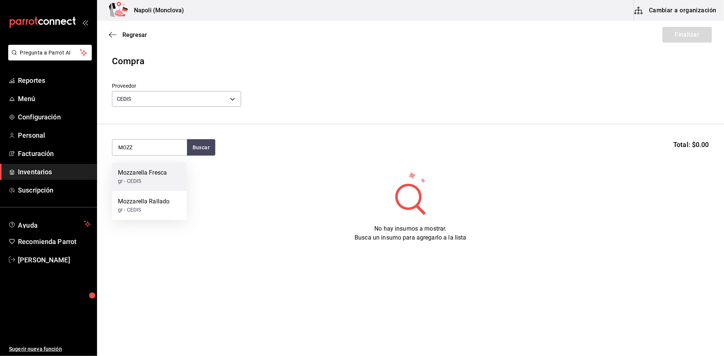
click at [151, 175] on div "Mozzarella Fresca" at bounding box center [142, 172] width 49 height 9
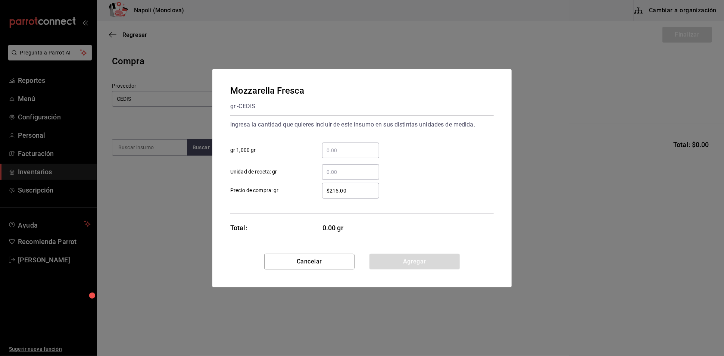
click at [341, 148] on input "​ gr 1,000 gr" at bounding box center [350, 150] width 57 height 9
click at [325, 269] on button "Cancelar" at bounding box center [309, 262] width 90 height 16
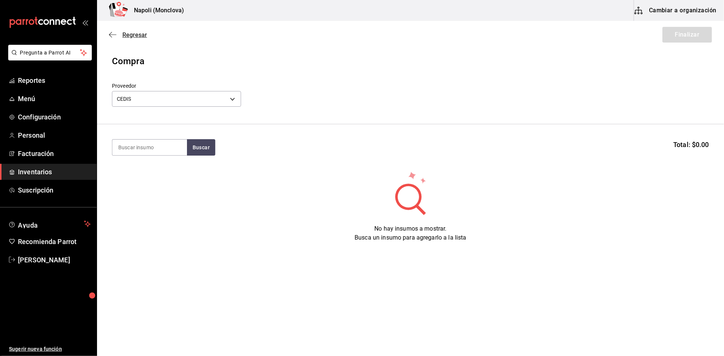
click at [135, 35] on span "Regresar" at bounding box center [134, 34] width 25 height 7
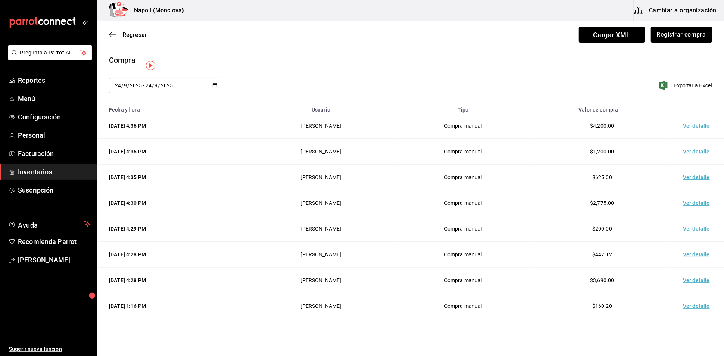
click at [137, 32] on div "Regresar Cargar XML Registrar compra" at bounding box center [410, 35] width 627 height 28
click at [142, 38] on span "Regresar" at bounding box center [134, 34] width 25 height 7
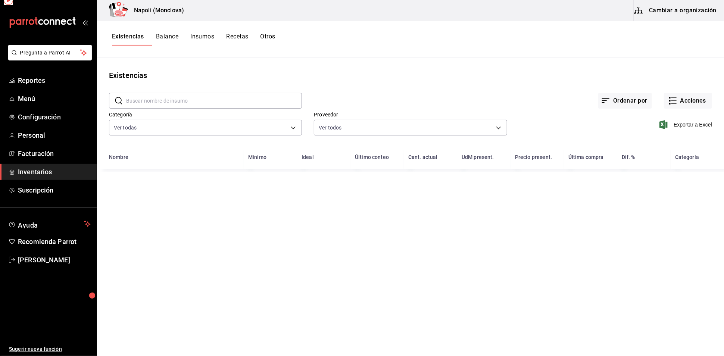
click at [167, 106] on input "text" at bounding box center [214, 100] width 176 height 15
type input "soleta"
click at [685, 107] on button "Acciones" at bounding box center [688, 101] width 48 height 16
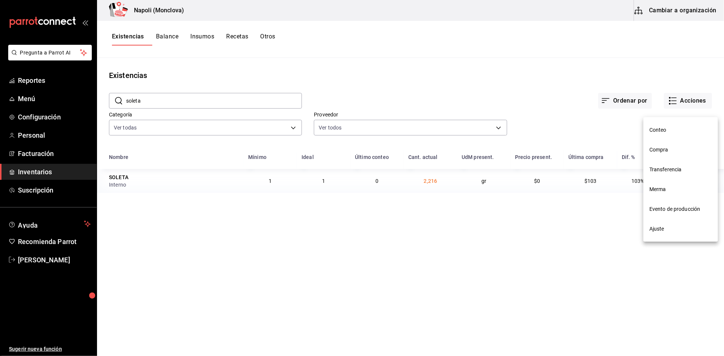
click at [684, 155] on li "Compra" at bounding box center [680, 150] width 75 height 20
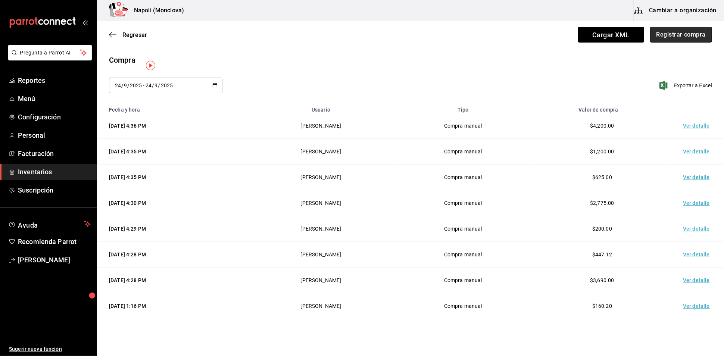
click at [660, 41] on button "Registrar compra" at bounding box center [681, 35] width 62 height 16
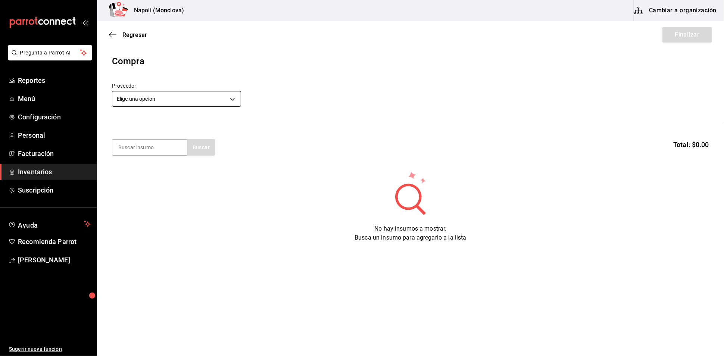
click at [238, 97] on body "Pregunta a Parrot AI Reportes Menú Configuración Personal Facturación Inventari…" at bounding box center [362, 157] width 724 height 314
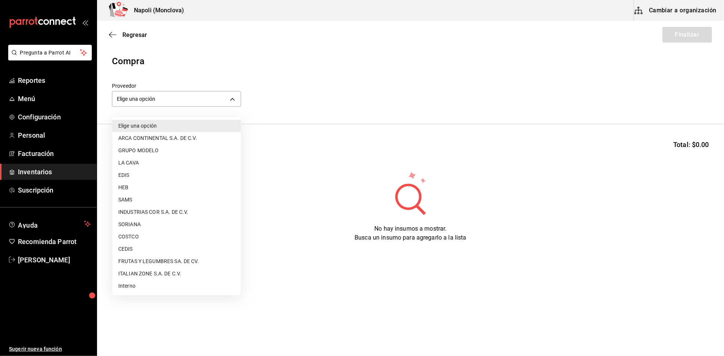
click at [165, 290] on li "Interno" at bounding box center [176, 286] width 128 height 12
type input "f09327f8-4c41-4679-ba5a-c4fdb900725a"
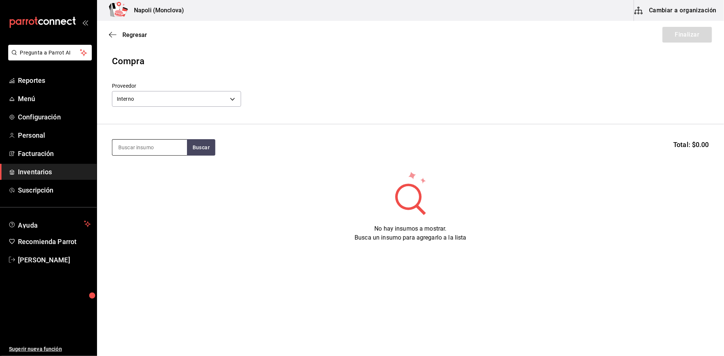
click at [137, 144] on input at bounding box center [149, 148] width 75 height 16
type input "SOLETA"
click at [215, 154] on button "Buscar" at bounding box center [201, 147] width 28 height 16
click at [150, 185] on div "SOLETA GR - Interno" at bounding box center [149, 176] width 75 height 29
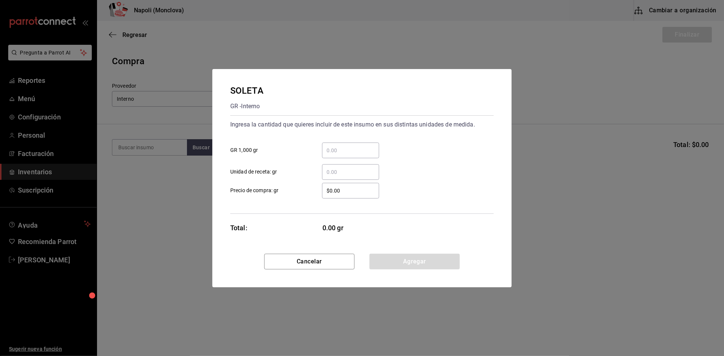
click at [333, 146] on input "​ GR 1,000 gr" at bounding box center [350, 150] width 57 height 9
type input "3.6"
click at [334, 190] on input "$0.00" at bounding box center [350, 190] width 57 height 9
type input "$130.00"
click at [415, 269] on button "Agregar" at bounding box center [414, 262] width 90 height 16
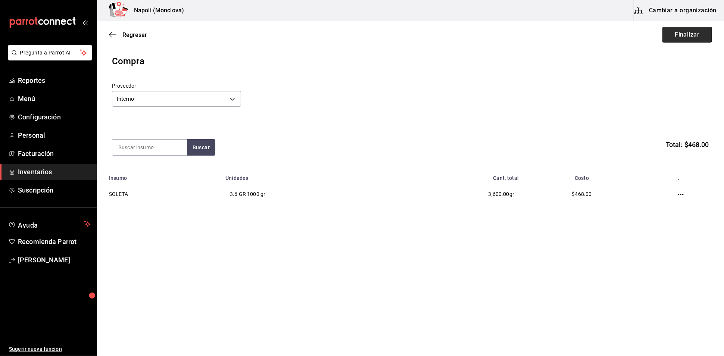
click at [691, 37] on button "Finalizar" at bounding box center [687, 35] width 50 height 16
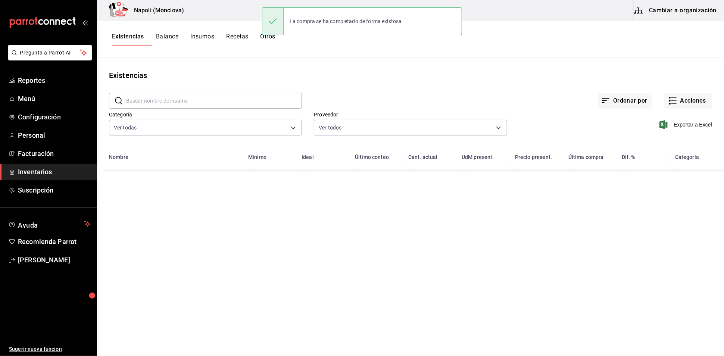
click at [170, 101] on input "text" at bounding box center [214, 100] width 176 height 15
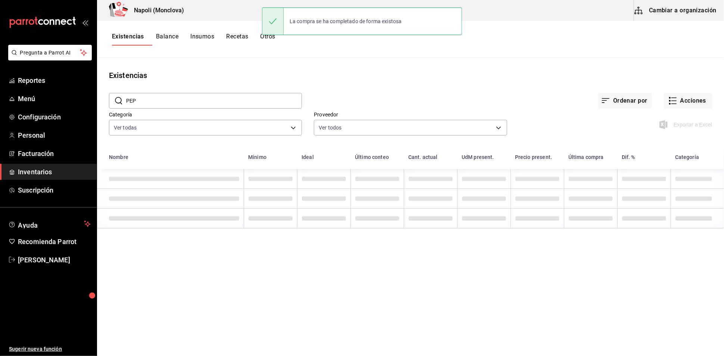
type input "PEPP"
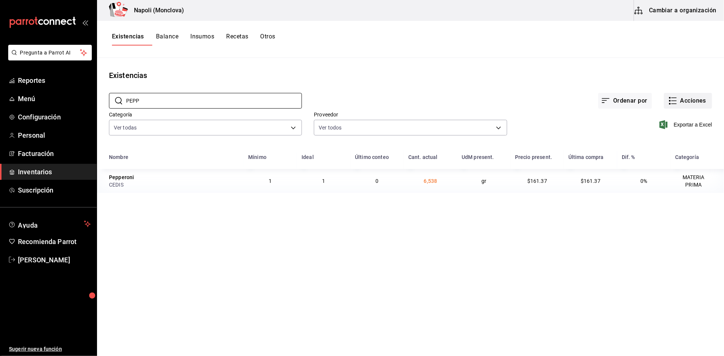
type input "PEPP"
click at [692, 109] on button "Acciones" at bounding box center [688, 101] width 48 height 16
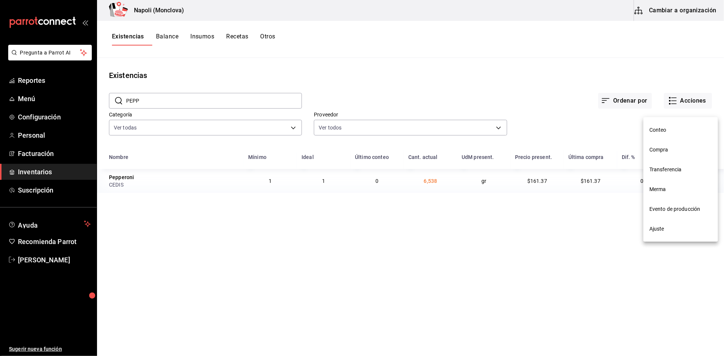
click at [670, 153] on span "Compra" at bounding box center [680, 150] width 63 height 8
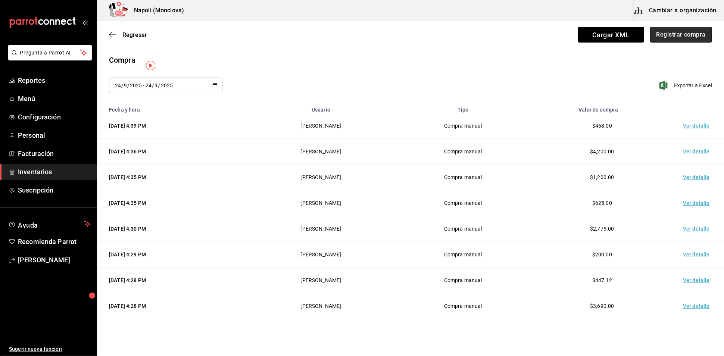
click at [667, 37] on button "Registrar compra" at bounding box center [681, 35] width 62 height 16
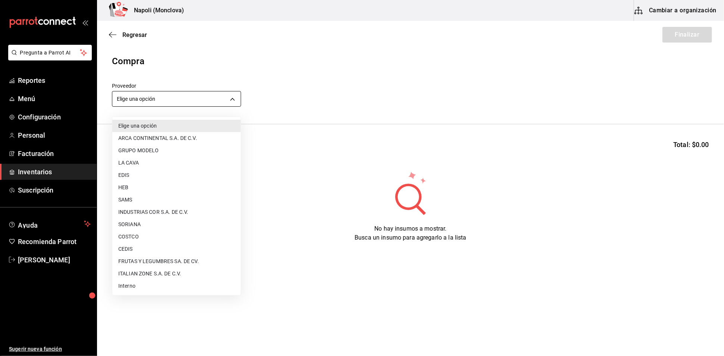
click at [231, 99] on body "Pregunta a Parrot AI Reportes Menú Configuración Personal Facturación Inventari…" at bounding box center [362, 157] width 724 height 314
click at [163, 246] on li "CEDIS" at bounding box center [176, 249] width 128 height 12
type input "8bbbf040-4be4-464d-a164-6baf154bd563"
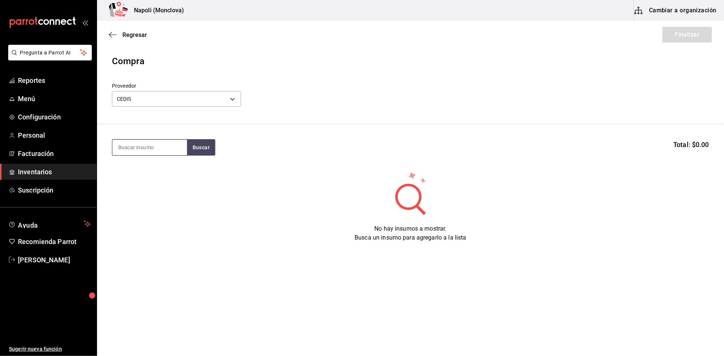
click at [162, 151] on input at bounding box center [149, 148] width 75 height 16
type input "PEPP"
click at [208, 156] on button "Buscar" at bounding box center [201, 147] width 28 height 16
click at [163, 173] on div "Pepperoni gr - CEDIS" at bounding box center [149, 176] width 75 height 29
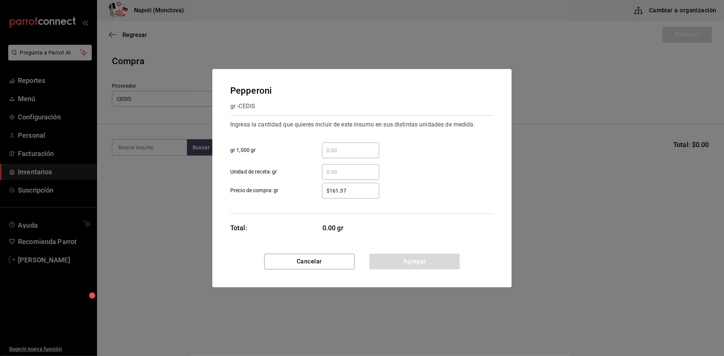
click at [347, 146] on input "​ gr 1,000 gr" at bounding box center [350, 150] width 57 height 9
type input "22.44"
click at [405, 261] on button "Agregar" at bounding box center [414, 262] width 90 height 16
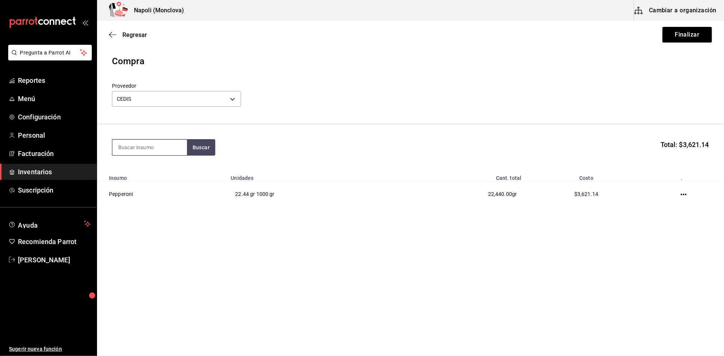
click at [156, 152] on input at bounding box center [149, 148] width 75 height 16
type input "POLP"
click at [203, 156] on button "Buscar" at bounding box center [201, 147] width 28 height 16
click at [139, 179] on div "PZA - CEDIS" at bounding box center [133, 181] width 30 height 8
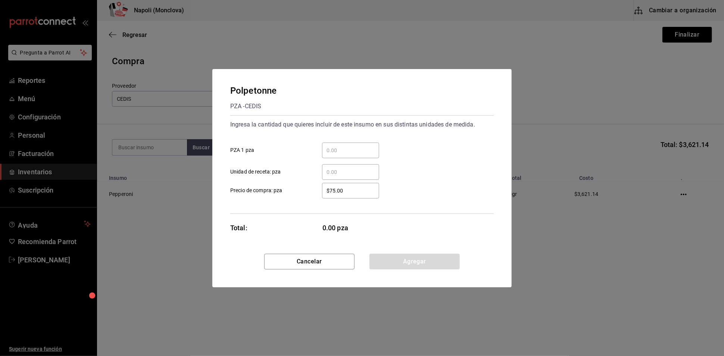
click at [364, 146] on input "​ PZA 1 pza" at bounding box center [350, 150] width 57 height 9
type input "8"
click at [419, 267] on button "Agregar" at bounding box center [414, 262] width 90 height 16
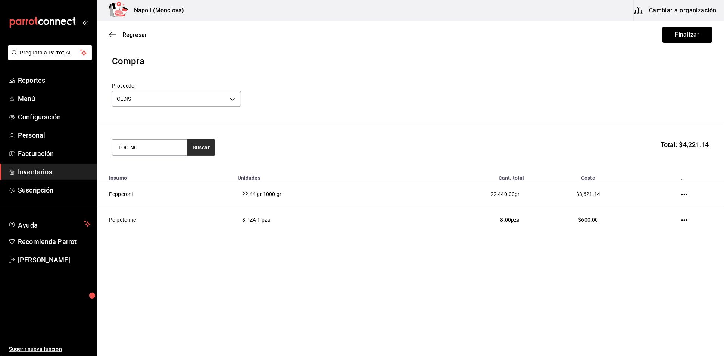
type input "TOCINO"
click at [207, 152] on button "Buscar" at bounding box center [201, 147] width 28 height 16
click at [145, 180] on div "Tocino gr - CEDIS" at bounding box center [149, 176] width 75 height 29
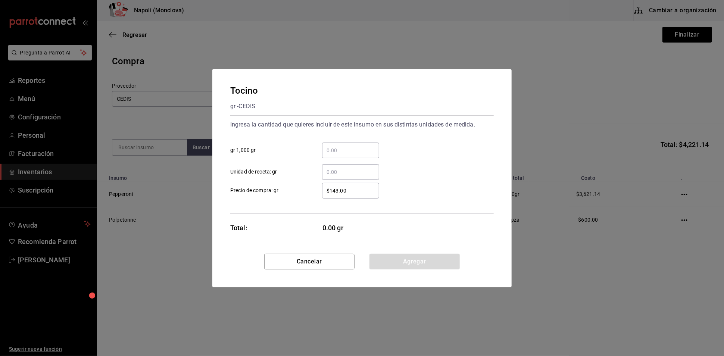
click at [347, 143] on div "​" at bounding box center [350, 151] width 57 height 16
click at [347, 146] on input "​ gr 1,000 gr" at bounding box center [350, 150] width 57 height 9
type input "10"
click at [402, 269] on button "Agregar" at bounding box center [414, 262] width 90 height 16
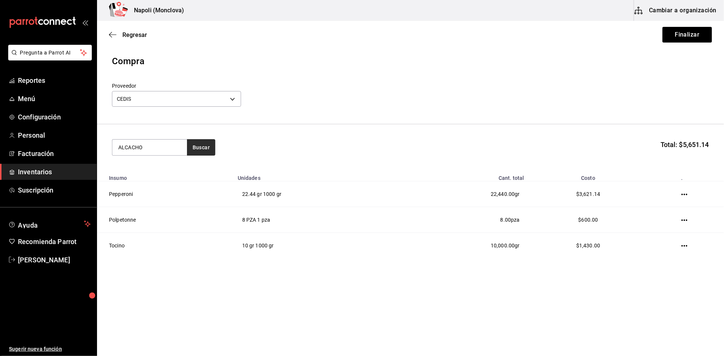
type input "ALCACHO"
click at [201, 151] on button "Buscar" at bounding box center [201, 147] width 28 height 16
click at [699, 32] on button "Finalizar" at bounding box center [687, 35] width 50 height 16
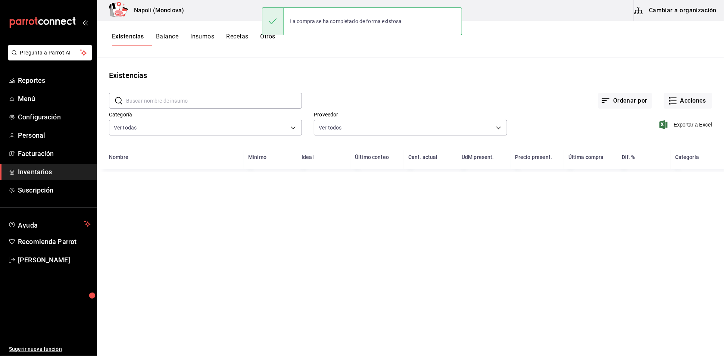
click at [208, 108] on input "text" at bounding box center [214, 100] width 176 height 15
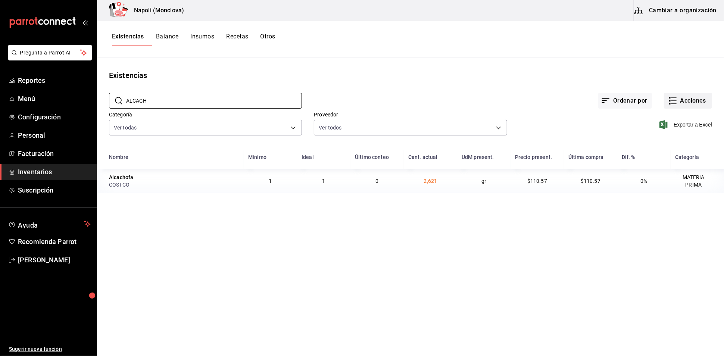
type input "ALCACH"
click at [675, 109] on button "Acciones" at bounding box center [688, 101] width 48 height 16
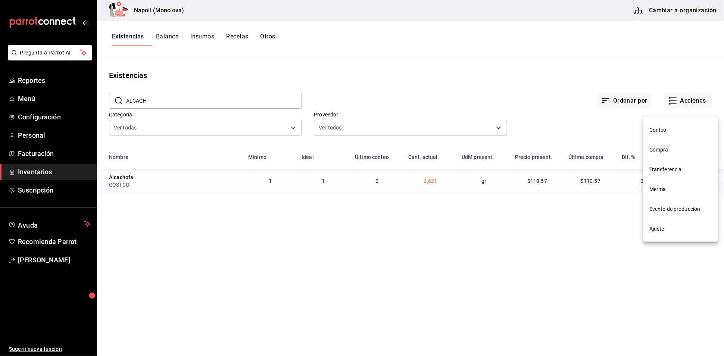
click at [675, 147] on span "Compra" at bounding box center [680, 150] width 63 height 8
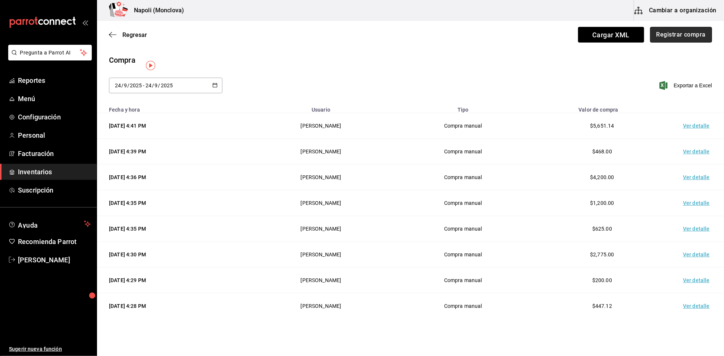
click at [678, 40] on button "Registrar compra" at bounding box center [681, 35] width 62 height 16
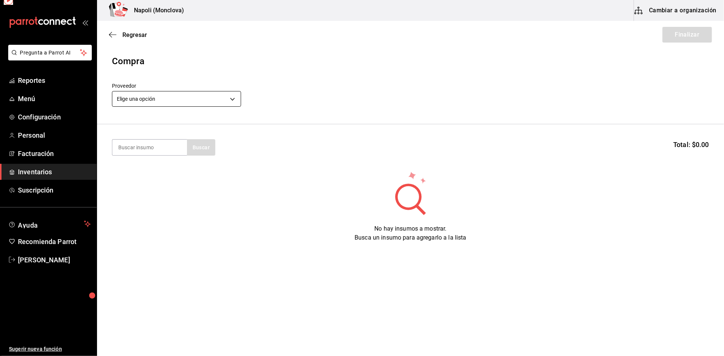
click at [235, 105] on body "Pregunta a Parrot AI Reportes Menú Configuración Personal Facturación Inventari…" at bounding box center [362, 157] width 724 height 314
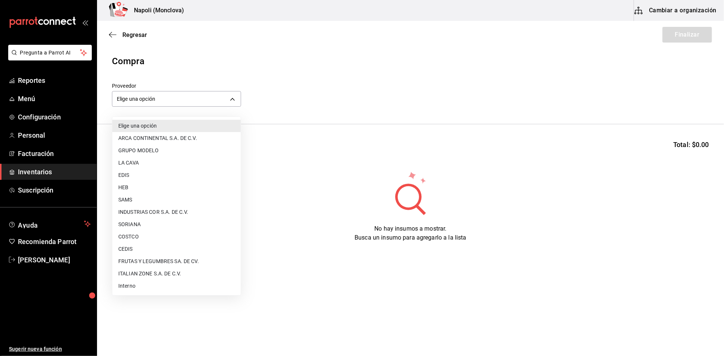
click at [159, 234] on li "COSTCO" at bounding box center [176, 237] width 128 height 12
type input "297da1de-2487-48f5-9e1b-f813c29ab2ab"
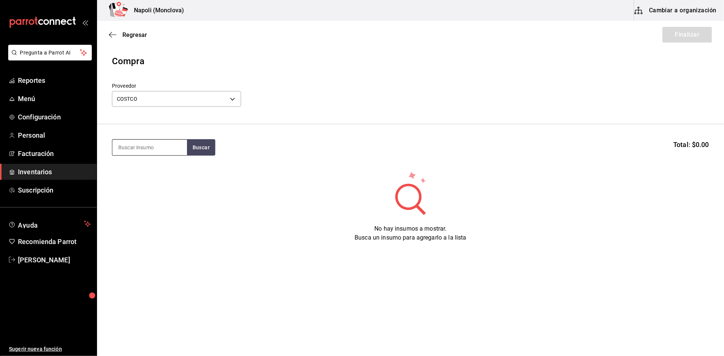
click at [151, 155] on input at bounding box center [149, 148] width 75 height 16
type input "ALCACHO"
click at [194, 156] on button "Buscar" at bounding box center [201, 147] width 28 height 16
click at [137, 180] on div "gr - COSTCO" at bounding box center [132, 181] width 29 height 8
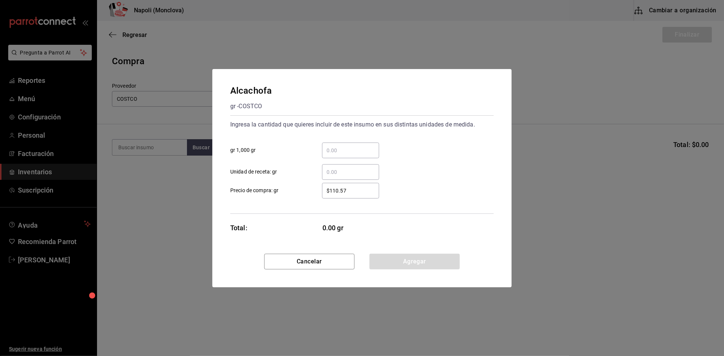
click at [348, 146] on input "​ gr 1,000 gr" at bounding box center [350, 150] width 57 height 9
type input "3.42"
click at [407, 269] on button "Agregar" at bounding box center [414, 262] width 90 height 16
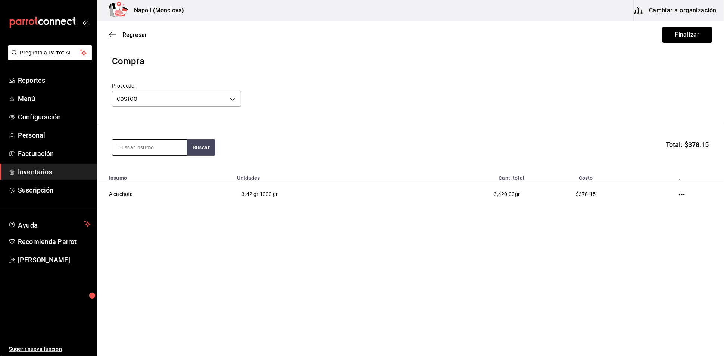
click at [142, 147] on input at bounding box center [149, 148] width 75 height 16
type input "CHORIZ"
click at [215, 146] on button "Buscar" at bounding box center [201, 147] width 28 height 16
click at [157, 178] on div "gr - COSTCO" at bounding box center [140, 181] width 44 height 8
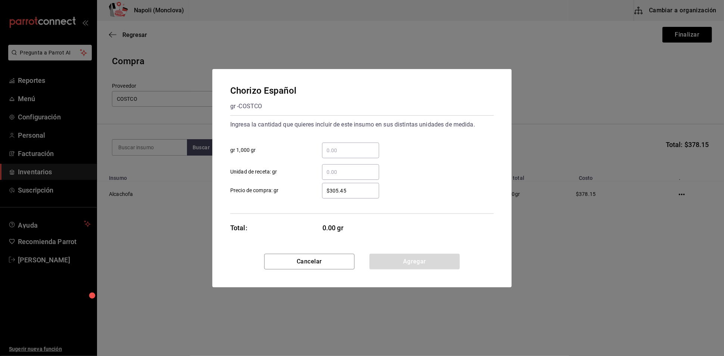
click at [359, 146] on input "​ gr 1,000 gr" at bounding box center [350, 150] width 57 height 9
type input "2.85"
click at [395, 263] on button "Agregar" at bounding box center [414, 262] width 90 height 16
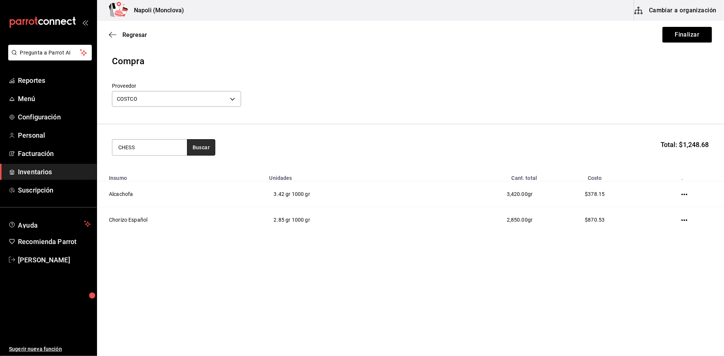
click at [204, 156] on button "Buscar" at bounding box center [201, 147] width 28 height 16
click at [163, 149] on input "CHESS" at bounding box center [149, 148] width 75 height 16
type input "CHEES"
click at [200, 154] on button "Buscar" at bounding box center [201, 147] width 28 height 16
click at [164, 170] on div "Cheesecake de Tortuga" at bounding box center [149, 172] width 62 height 9
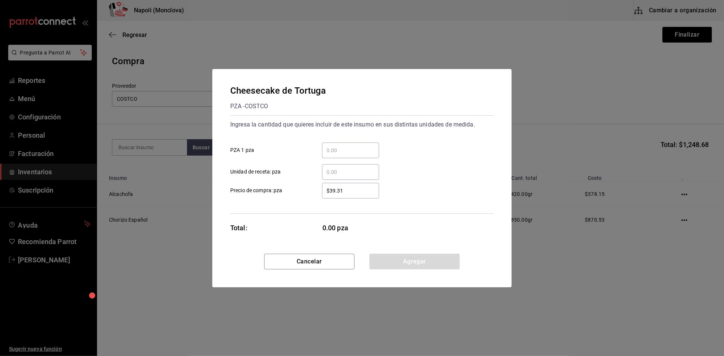
click at [356, 146] on input "​ PZA 1 pza" at bounding box center [350, 150] width 57 height 9
type input "18"
click at [418, 265] on button "Agregar" at bounding box center [414, 262] width 90 height 16
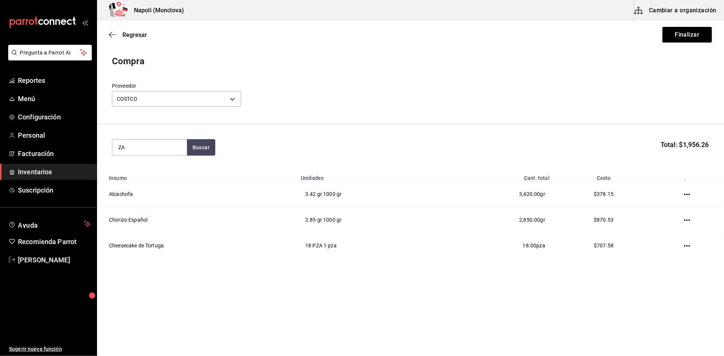
type input "Z"
type input "FRAMBU"
click at [198, 154] on button "Buscar" at bounding box center [201, 147] width 28 height 16
click at [167, 180] on div "PZA - COSTCO" at bounding box center [146, 181] width 57 height 8
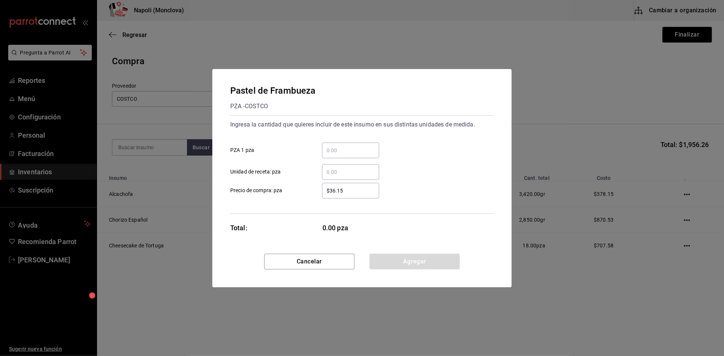
drag, startPoint x: 342, startPoint y: 139, endPoint x: 347, endPoint y: 144, distance: 7.9
click at [347, 146] on input "​ PZA 1 pza" at bounding box center [350, 150] width 57 height 9
type input "6"
click at [406, 269] on button "Agregar" at bounding box center [414, 262] width 90 height 16
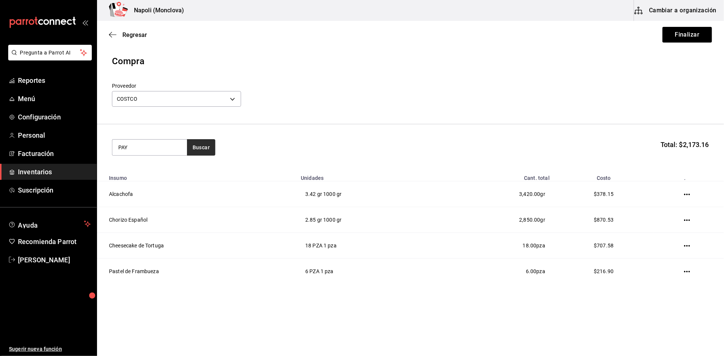
type input "PAY"
click at [213, 150] on button "Buscar" at bounding box center [201, 147] width 28 height 16
click at [137, 177] on div "Pay [PERSON_NAME]" at bounding box center [146, 172] width 57 height 9
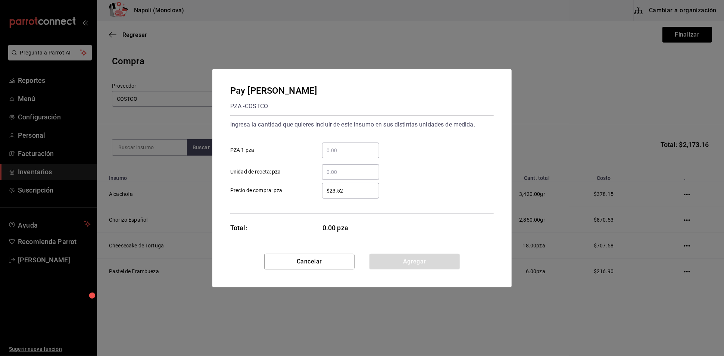
click at [357, 146] on input "​ PZA 1 pza" at bounding box center [350, 150] width 57 height 9
type input "12"
click at [418, 269] on button "Agregar" at bounding box center [414, 262] width 90 height 16
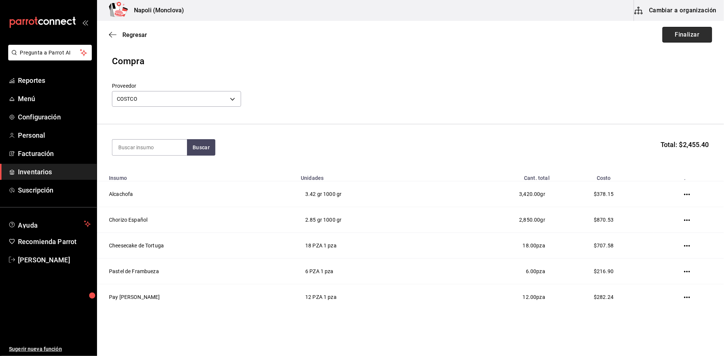
click at [662, 31] on button "Finalizar" at bounding box center [687, 35] width 50 height 16
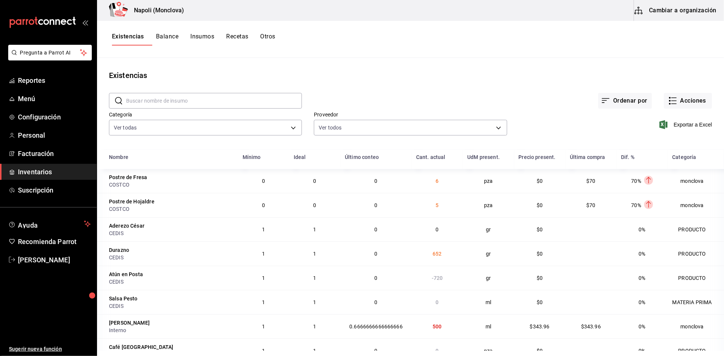
click at [200, 104] on input "text" at bounding box center [214, 100] width 176 height 15
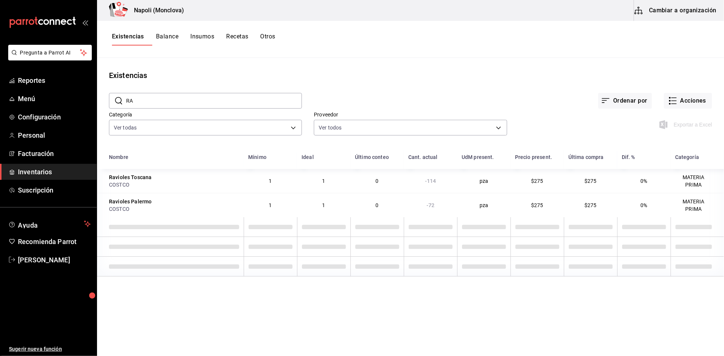
type input "R"
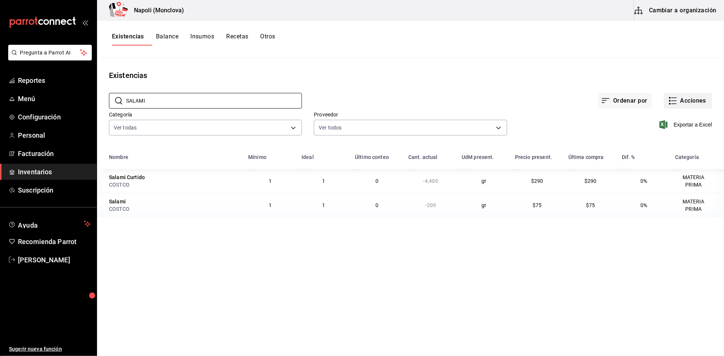
type input "SALAMI"
click at [705, 109] on button "Acciones" at bounding box center [688, 101] width 48 height 16
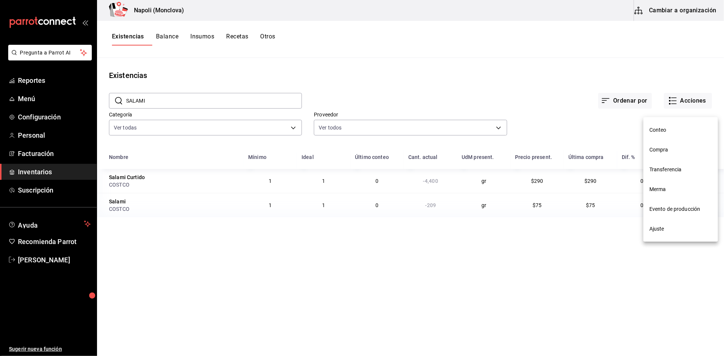
click at [691, 230] on span "Ajuste" at bounding box center [680, 229] width 63 height 8
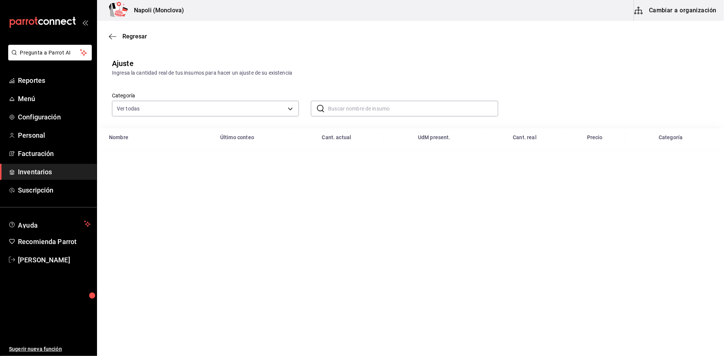
click at [394, 116] on input "text" at bounding box center [413, 108] width 170 height 15
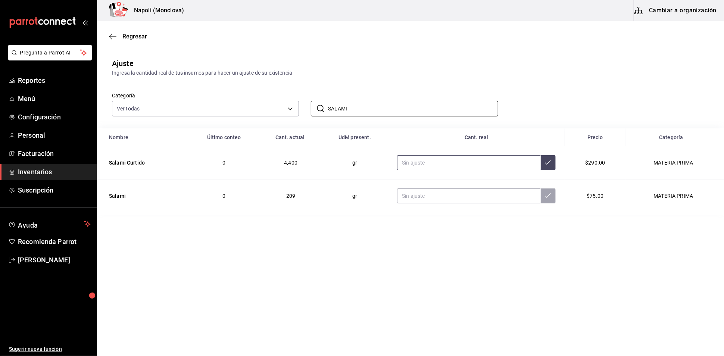
type input "SALAMI"
click at [443, 170] on input "text" at bounding box center [468, 162] width 143 height 15
type input "0.00"
click at [432, 203] on input "text" at bounding box center [468, 195] width 143 height 15
type input "2756.00"
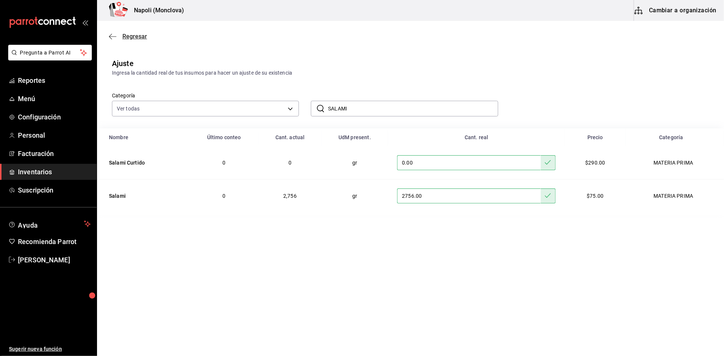
click at [116, 40] on span "Regresar" at bounding box center [128, 36] width 38 height 7
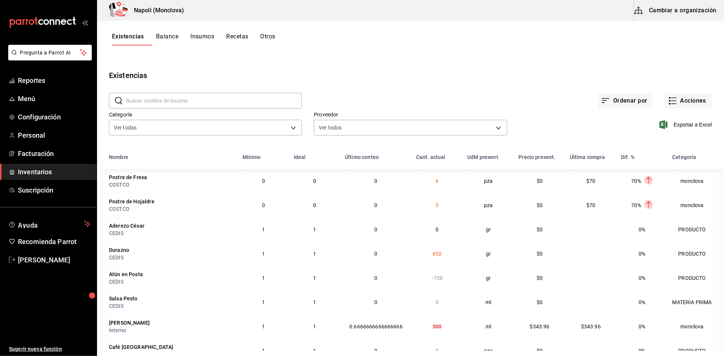
click at [244, 108] on input "text" at bounding box center [214, 100] width 176 height 15
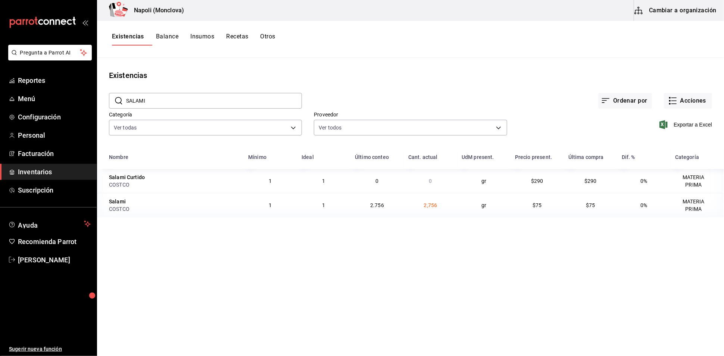
click at [223, 106] on input "SALAMI" at bounding box center [214, 100] width 176 height 15
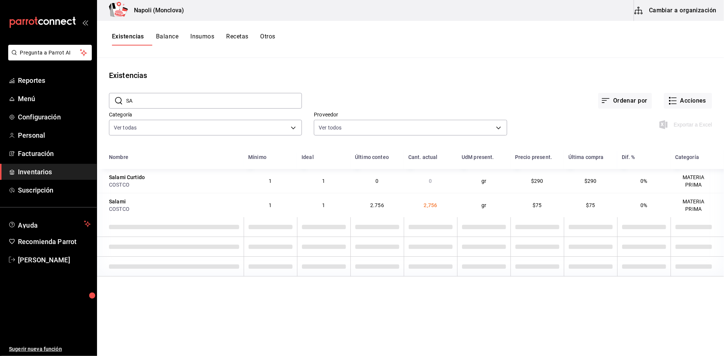
type input "S"
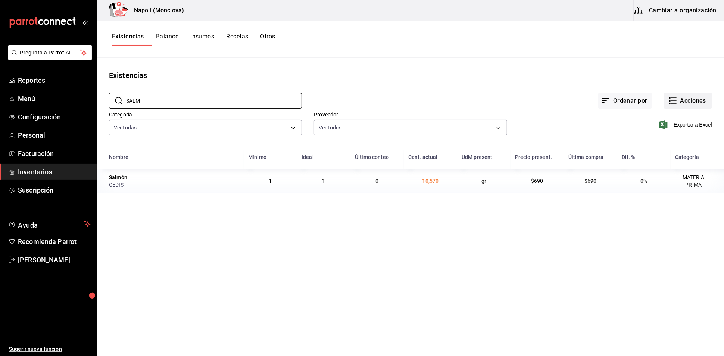
type input "SALM"
click at [671, 98] on icon "button" at bounding box center [673, 98] width 5 height 0
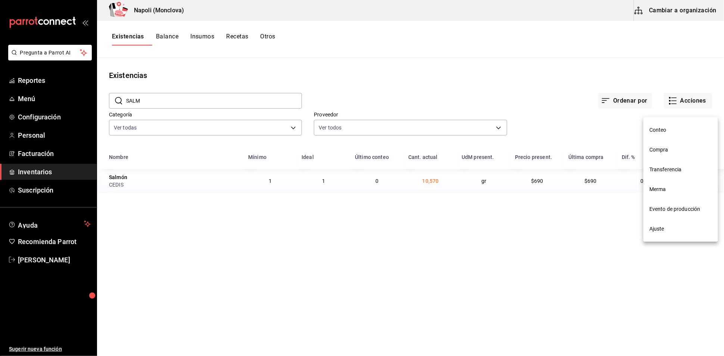
click at [666, 150] on span "Compra" at bounding box center [680, 150] width 63 height 8
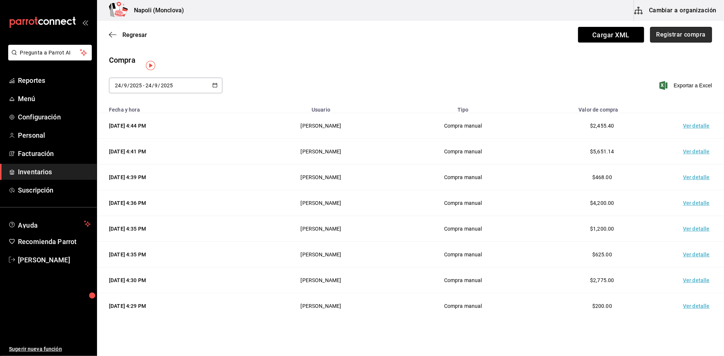
click at [676, 29] on button "Registrar compra" at bounding box center [681, 35] width 62 height 16
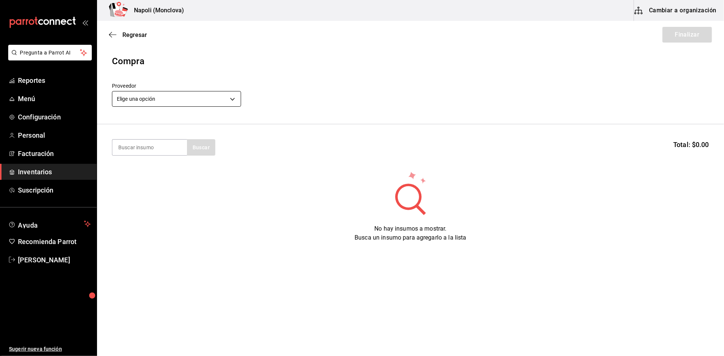
click at [235, 100] on body "Pregunta a Parrot AI Reportes Menú Configuración Personal Facturación Inventari…" at bounding box center [362, 157] width 724 height 314
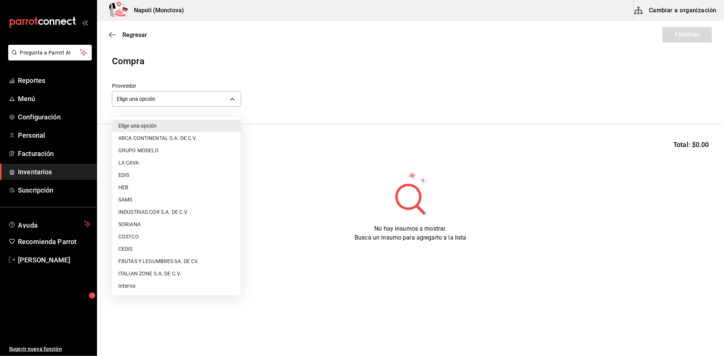
drag, startPoint x: 184, startPoint y: 251, endPoint x: 183, endPoint y: 247, distance: 4.3
click at [184, 251] on li "CEDIS" at bounding box center [176, 249] width 128 height 12
type input "8bbbf040-4be4-464d-a164-6baf154bd563"
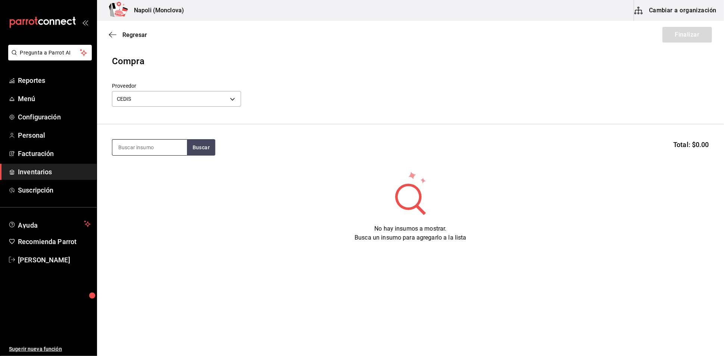
click at [147, 151] on input at bounding box center [149, 148] width 75 height 16
type input "SALM"
click at [204, 152] on button "Buscar" at bounding box center [201, 147] width 28 height 16
click at [162, 175] on div "Salmón gr - CEDIS" at bounding box center [149, 176] width 75 height 29
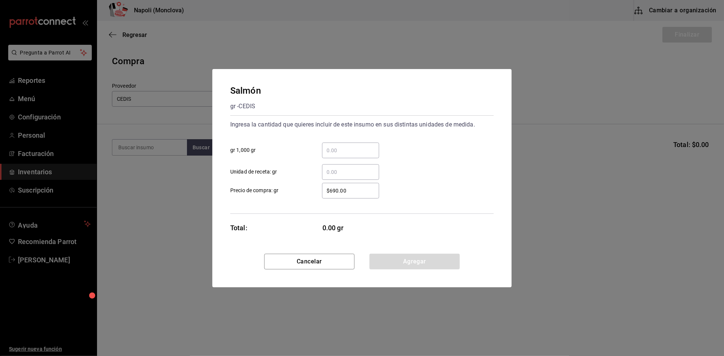
click at [334, 146] on input "​ gr 1,000 gr" at bounding box center [350, 150] width 57 height 9
type input "5.68"
click at [416, 261] on button "Agregar" at bounding box center [414, 262] width 90 height 16
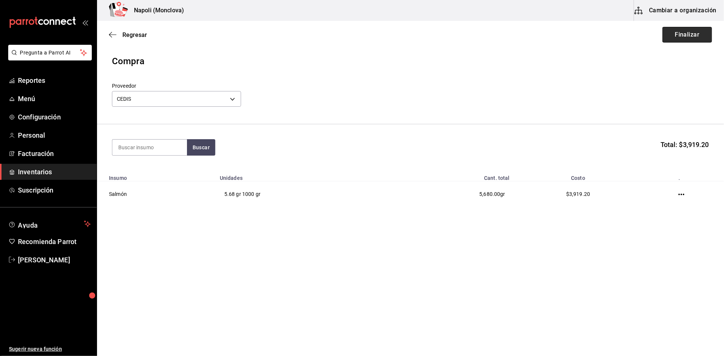
click at [665, 30] on button "Finalizar" at bounding box center [687, 35] width 50 height 16
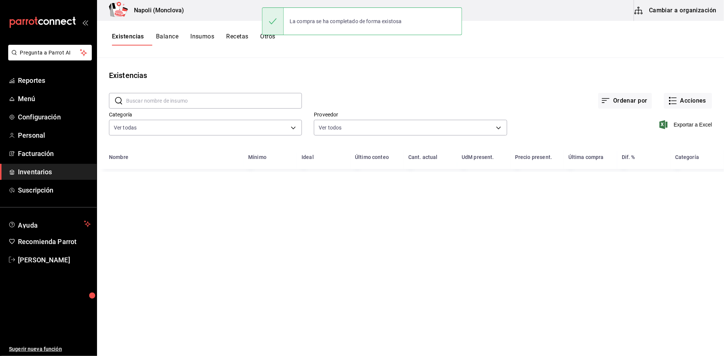
click at [168, 103] on input "text" at bounding box center [214, 100] width 176 height 15
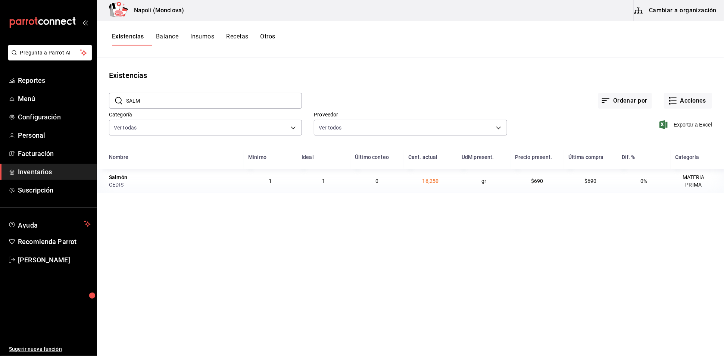
click at [183, 101] on input "SALM" at bounding box center [214, 100] width 176 height 15
click at [228, 106] on input "SALM" at bounding box center [214, 100] width 176 height 15
type input "S"
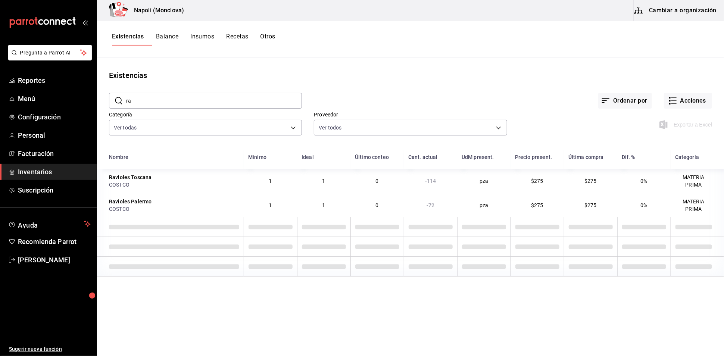
type input "r"
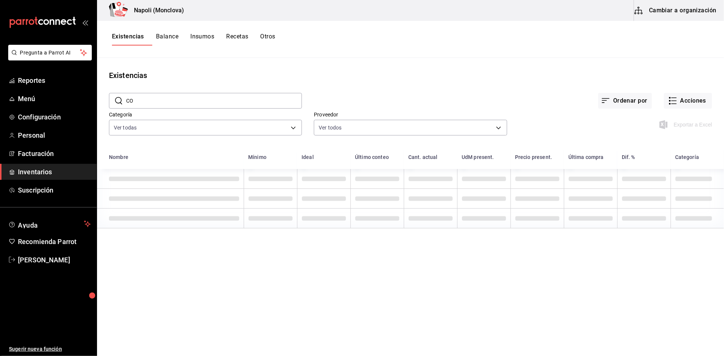
type input "C"
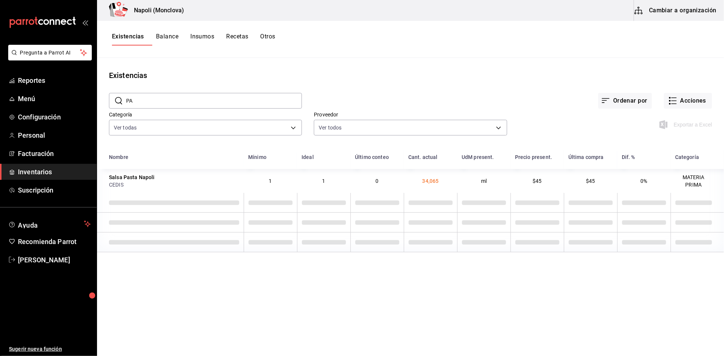
type input "P"
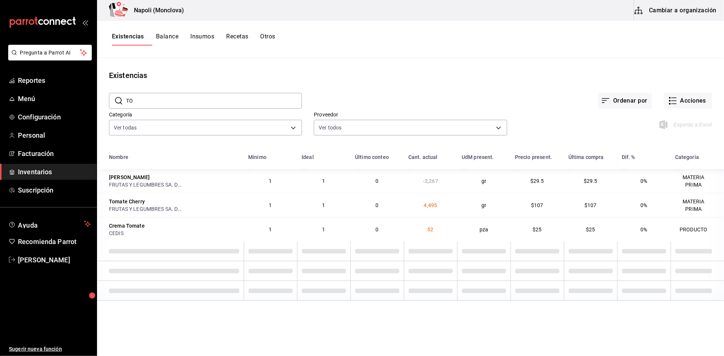
type input "T"
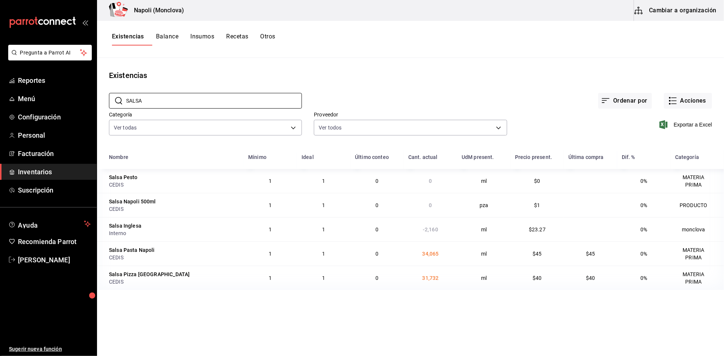
type input "SALSA"
click at [461, 78] on div "Existencias" at bounding box center [410, 75] width 627 height 11
